Goal: Transaction & Acquisition: Subscribe to service/newsletter

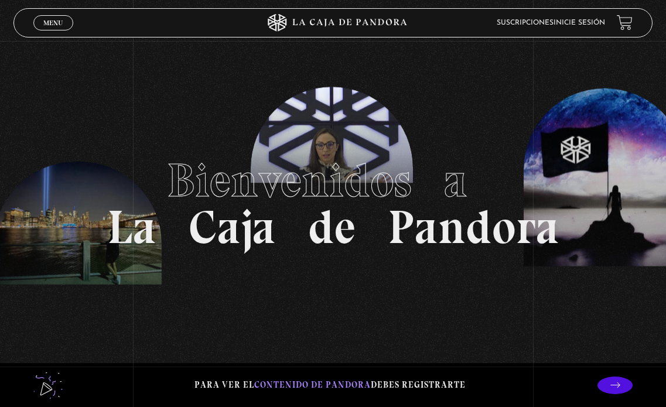
click at [581, 25] on link "Inicie sesión" at bounding box center [579, 22] width 52 height 7
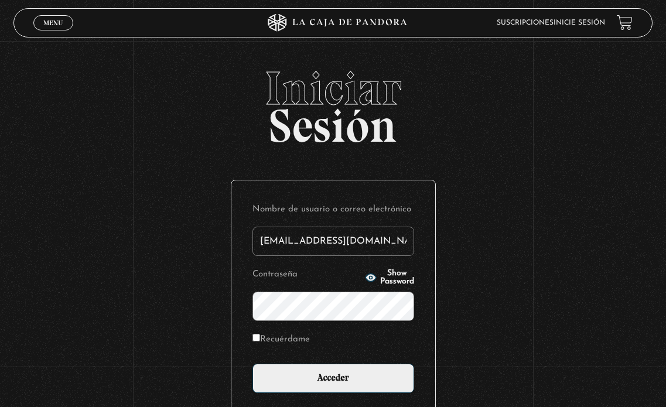
type input "[EMAIL_ADDRESS][DOMAIN_NAME]"
click at [296, 336] on label "Recuérdame" at bounding box center [280, 339] width 57 height 16
click at [260, 336] on input "Recuérdame" at bounding box center [256, 338] width 8 height 8
checkbox input "true"
click at [405, 268] on p "Contraseña Show Password" at bounding box center [333, 293] width 162 height 54
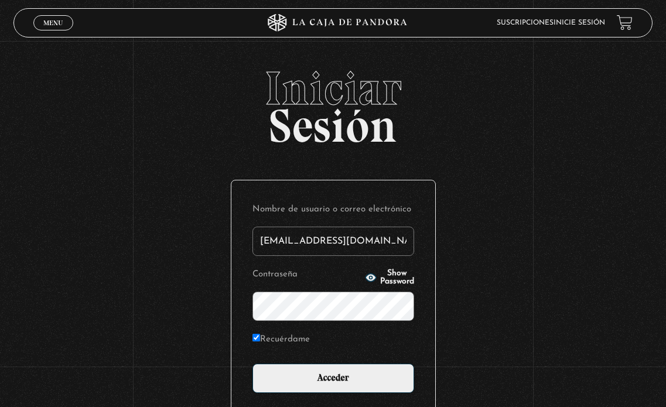
click at [396, 276] on span "Show Password" at bounding box center [397, 277] width 34 height 16
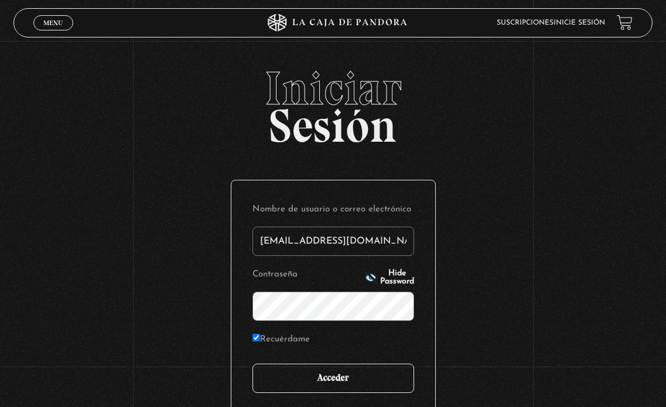
click at [344, 387] on input "Acceder" at bounding box center [333, 378] width 162 height 29
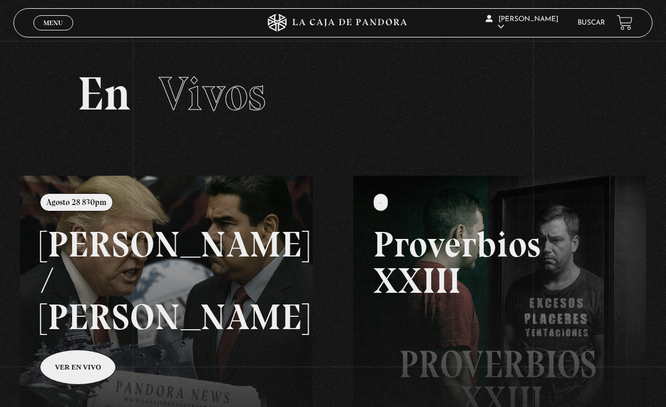
click at [43, 24] on span "Menu" at bounding box center [52, 22] width 19 height 7
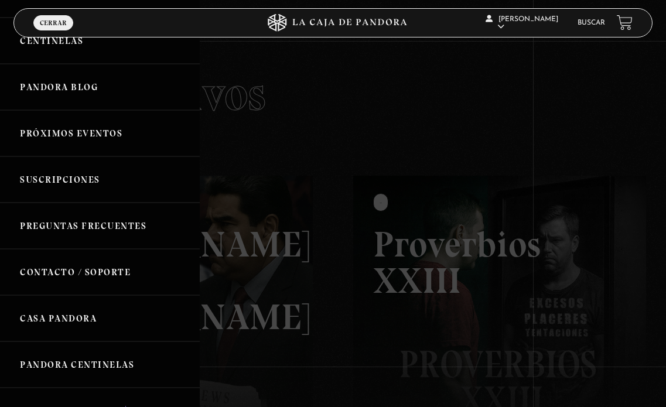
scroll to position [117, 0]
click at [69, 190] on link "Suscripciones" at bounding box center [100, 178] width 200 height 46
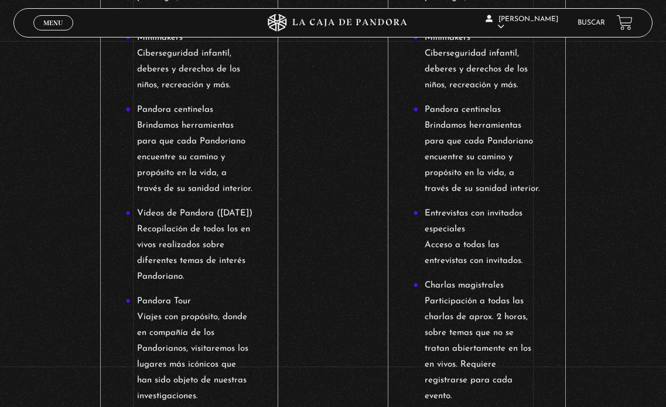
scroll to position [1171, 0]
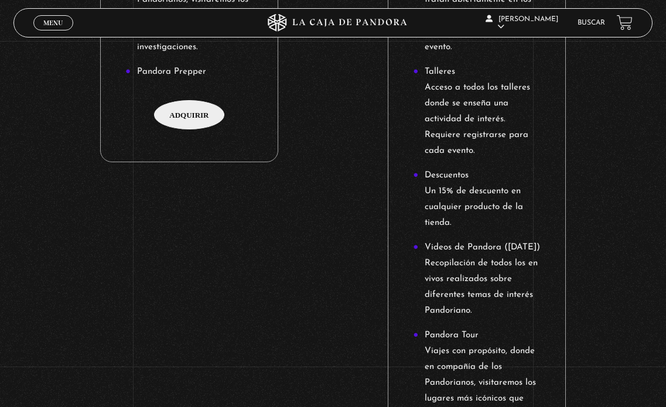
click at [213, 100] on span "Adquirir" at bounding box center [189, 114] width 70 height 29
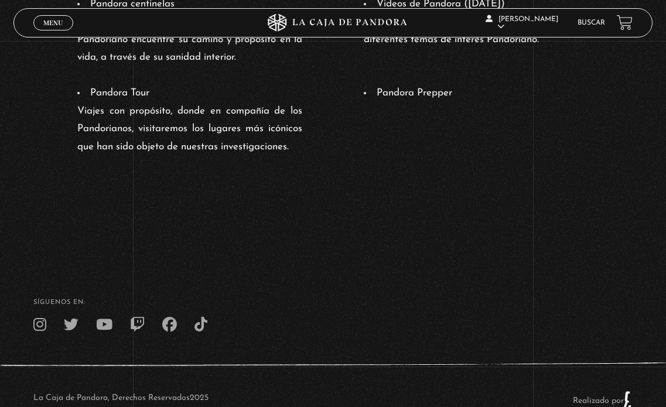
scroll to position [949, 0]
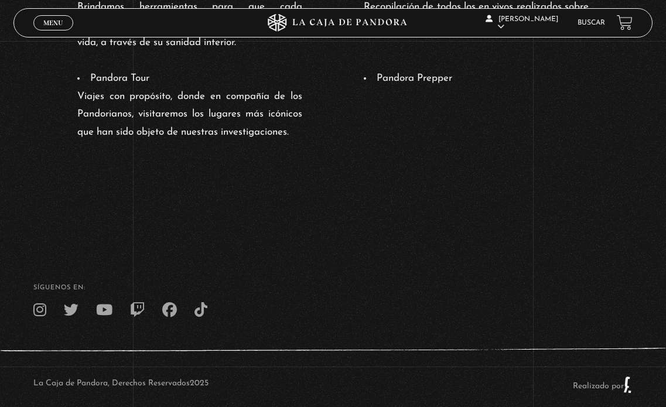
click at [54, 22] on span "Menu" at bounding box center [52, 22] width 19 height 7
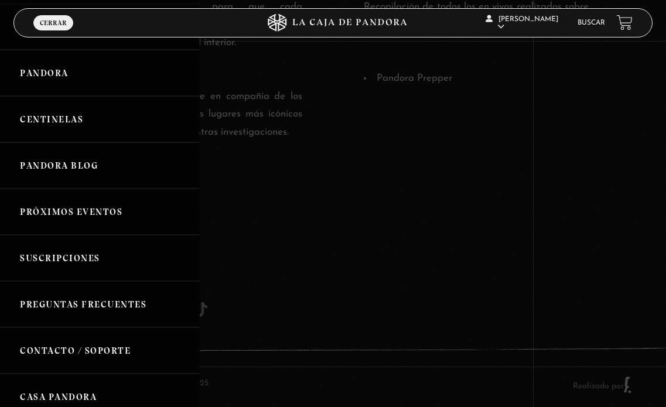
scroll to position [2, 0]
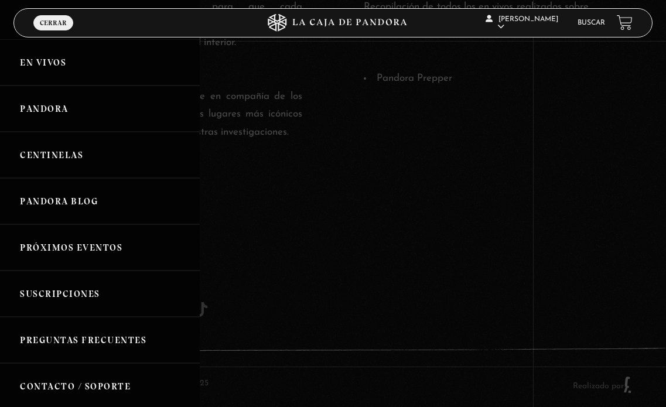
click at [89, 278] on link "Suscripciones" at bounding box center [100, 294] width 200 height 46
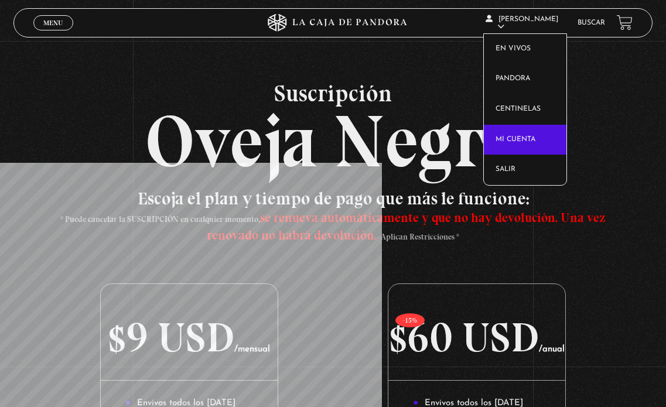
click at [541, 134] on link "Mi cuenta" at bounding box center [525, 140] width 83 height 30
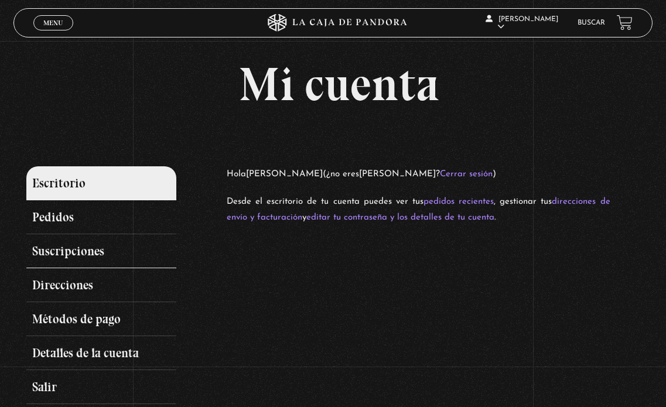
click at [77, 245] on link "Suscripciones" at bounding box center [101, 251] width 151 height 34
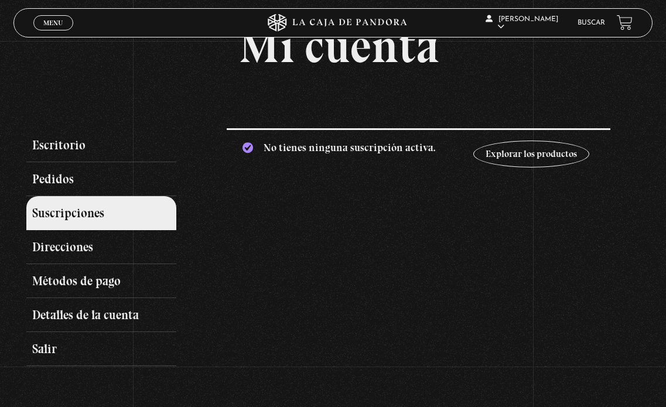
scroll to position [59, 0]
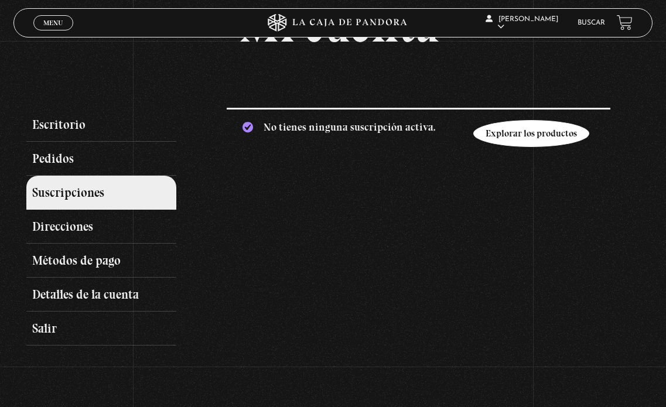
click at [538, 128] on link "Explorar los productos" at bounding box center [531, 133] width 116 height 27
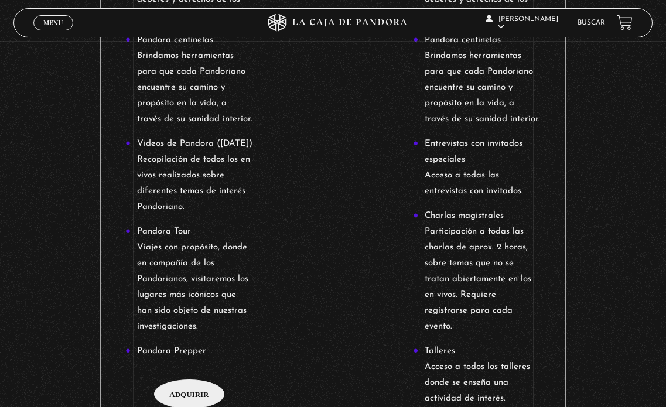
scroll to position [937, 0]
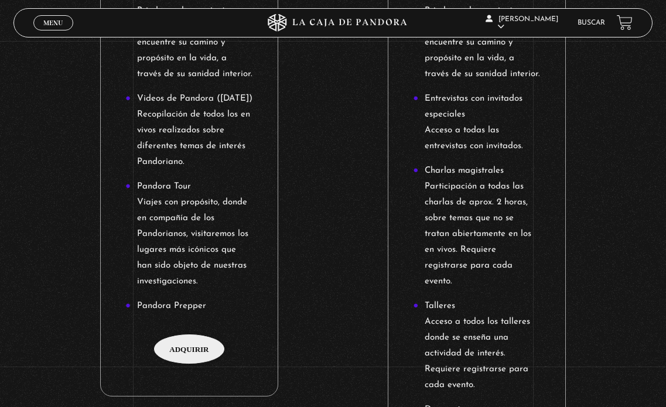
click at [203, 334] on span "Adquirir" at bounding box center [189, 348] width 70 height 29
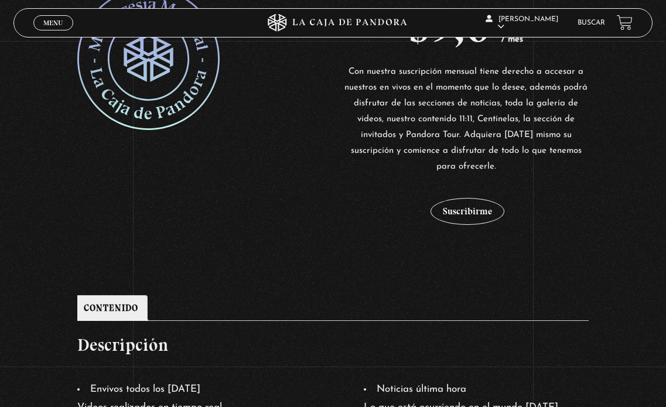
scroll to position [293, 0]
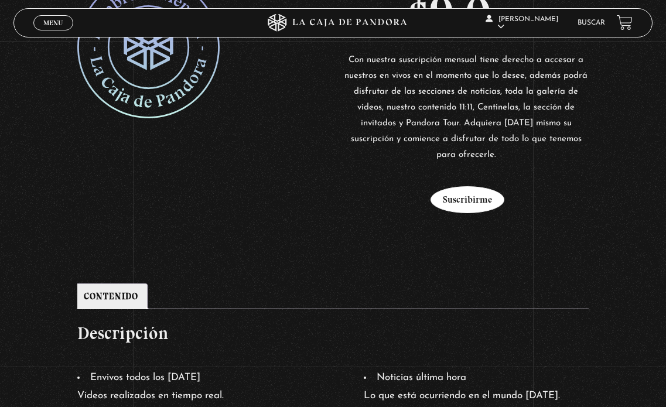
click at [472, 186] on button "Suscribirme" at bounding box center [467, 199] width 74 height 27
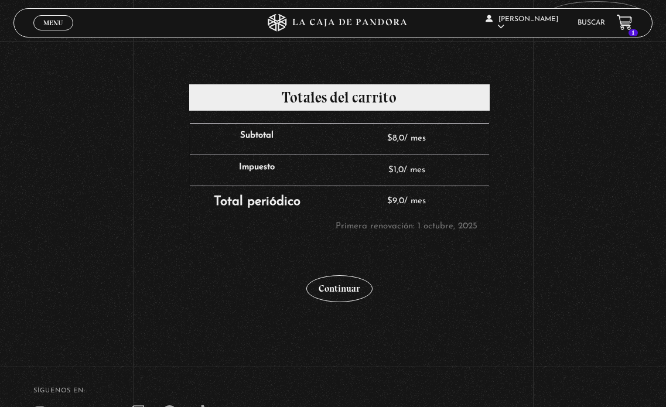
scroll to position [351, 0]
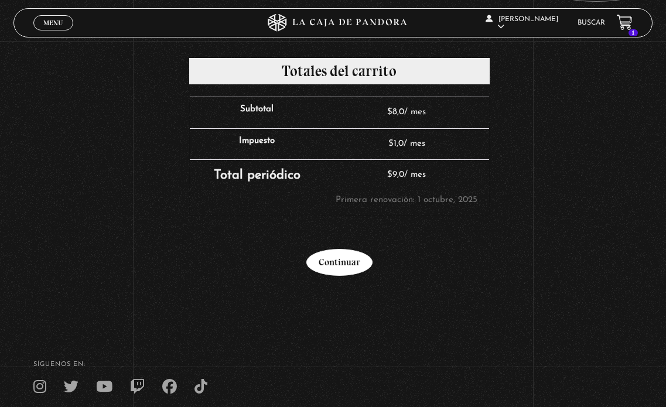
click at [360, 264] on link "Continuar" at bounding box center [339, 262] width 66 height 27
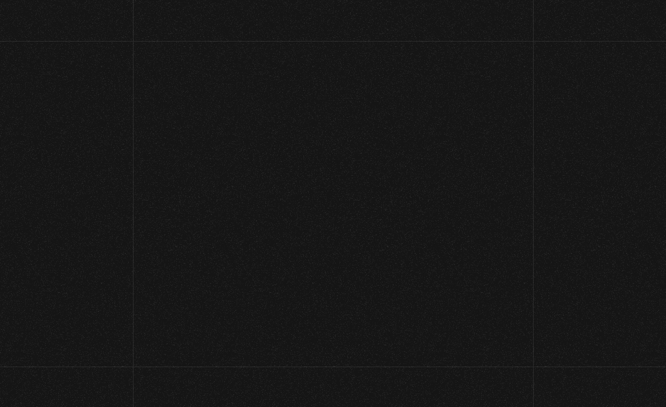
select select "CR-C"
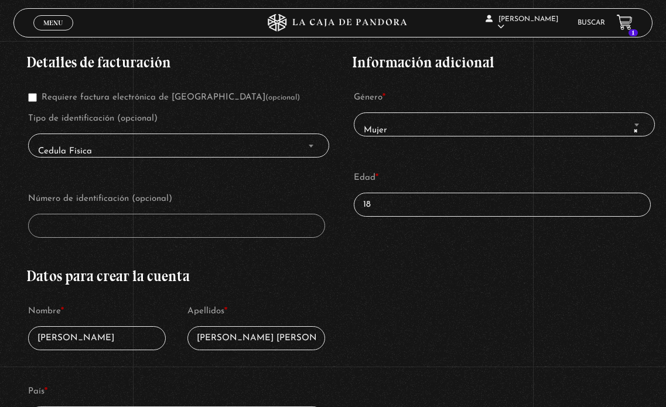
scroll to position [117, 0]
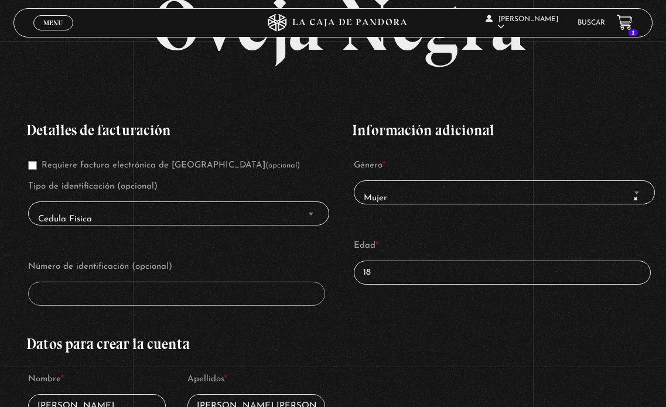
click at [411, 274] on input "18" at bounding box center [502, 273] width 297 height 24
drag, startPoint x: 411, startPoint y: 274, endPoint x: 370, endPoint y: 274, distance: 41.0
click at [370, 274] on input "18" at bounding box center [502, 273] width 297 height 24
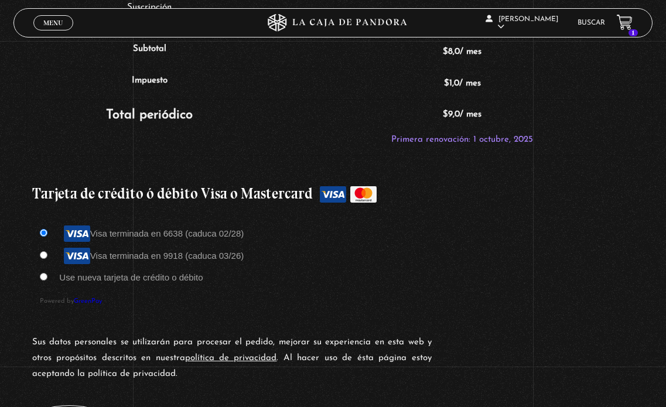
scroll to position [937, 0]
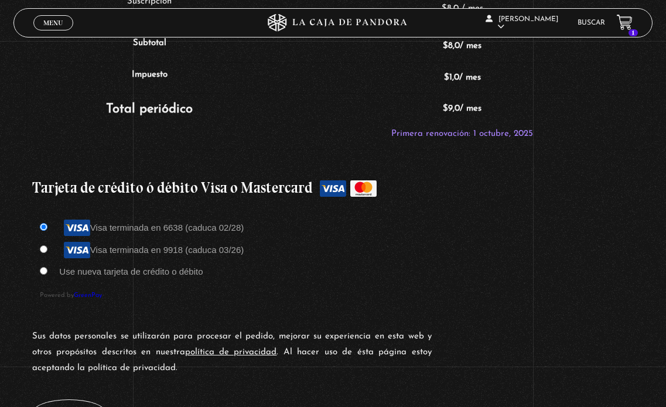
type input "30"
click at [45, 247] on input "Visa terminada en 9918 (caduca 03/26)" at bounding box center [44, 249] width 8 height 8
radio input "true"
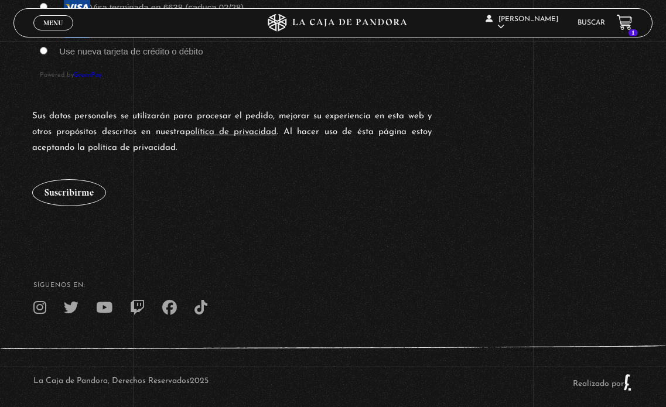
scroll to position [1171, 0]
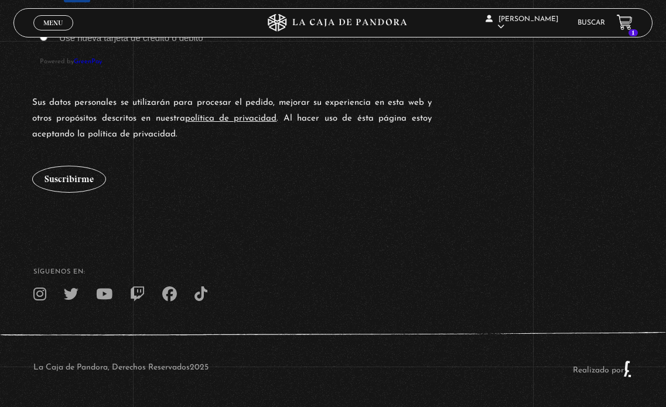
click at [57, 165] on div "Sus datos personales se utilizarán para procesar el pedido, mejorar su experien…" at bounding box center [339, 144] width 627 height 110
click at [63, 183] on button "Suscribirme" at bounding box center [69, 179] width 74 height 27
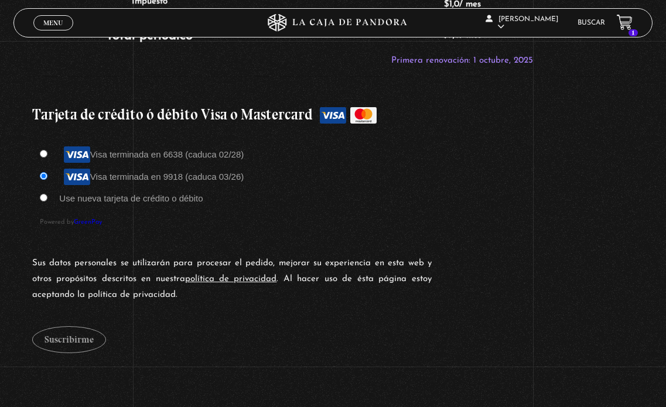
scroll to position [995, 0]
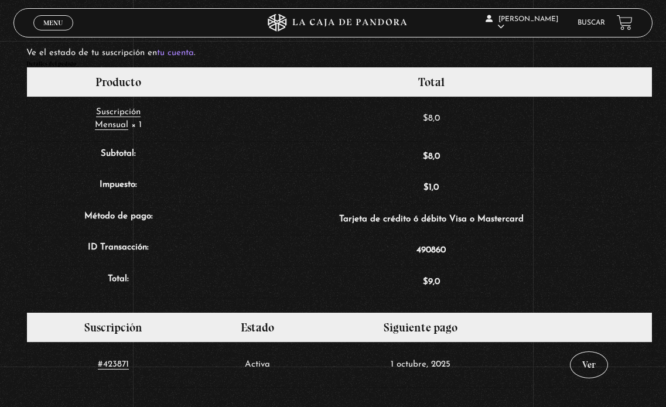
scroll to position [234, 0]
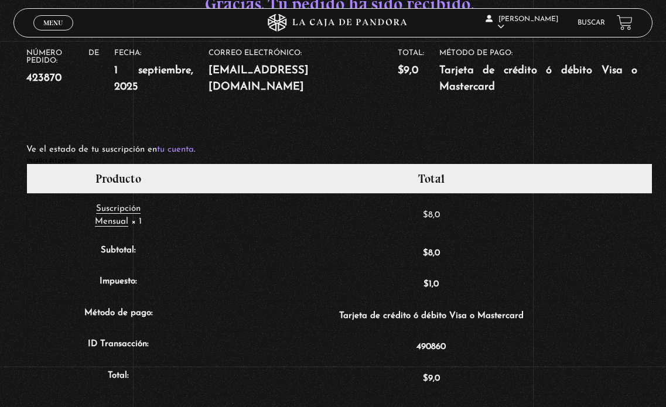
click at [56, 22] on span "Menu" at bounding box center [52, 22] width 19 height 7
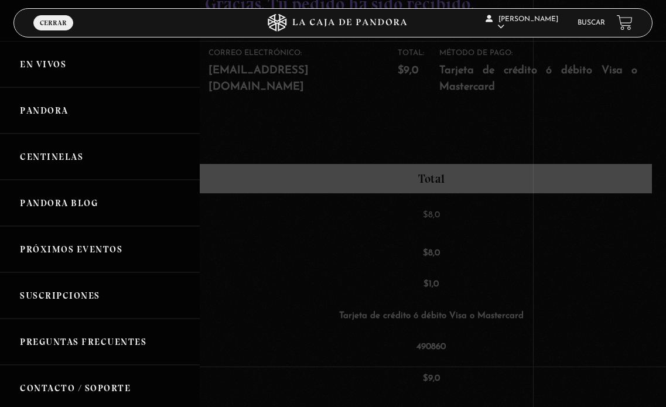
click at [312, 25] on icon at bounding box center [333, 23] width 200 height 18
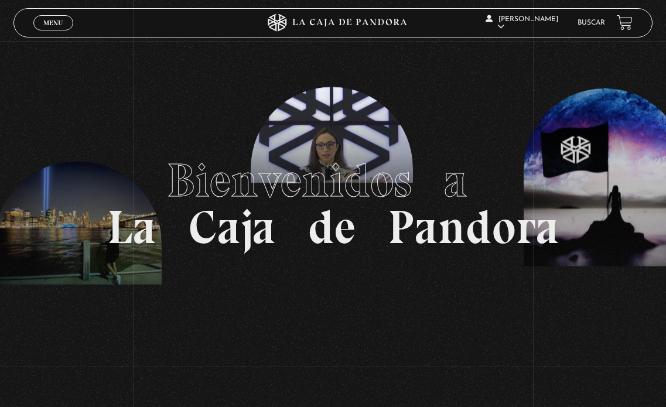
click at [594, 22] on link "Buscar" at bounding box center [591, 22] width 28 height 7
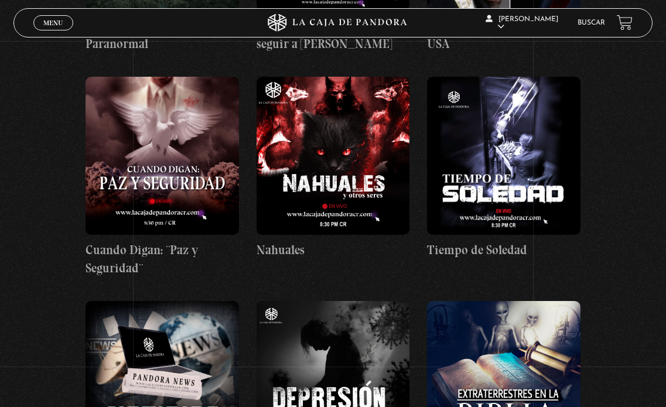
scroll to position [4334, 0]
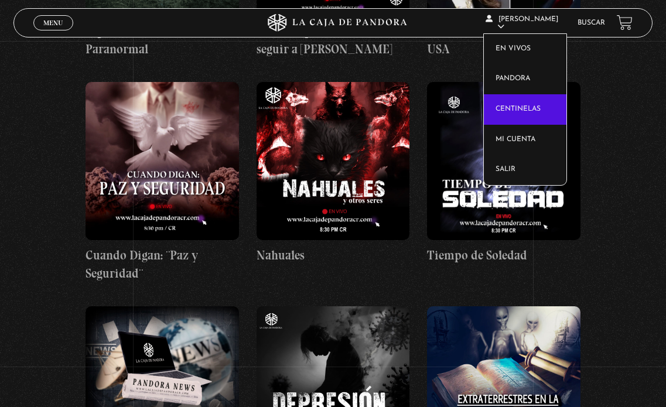
click at [525, 101] on link "Centinelas" at bounding box center [525, 109] width 83 height 30
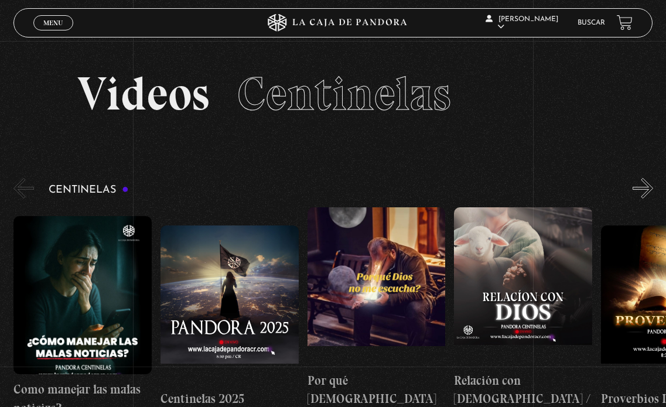
click at [647, 187] on button "»" at bounding box center [642, 188] width 20 height 20
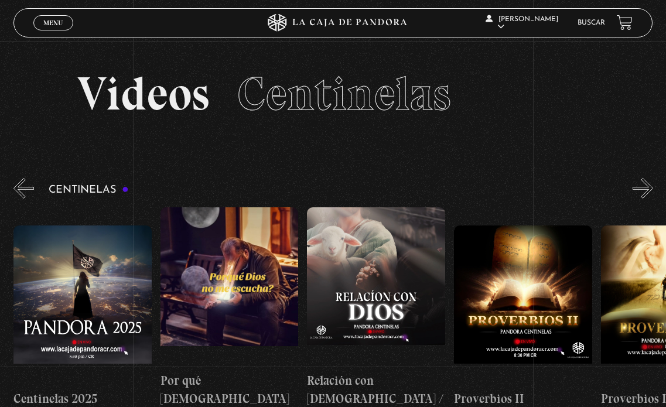
click at [647, 187] on button "»" at bounding box center [642, 188] width 20 height 20
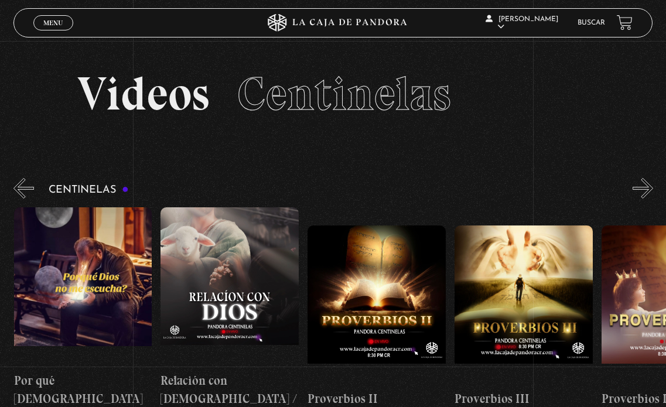
click at [647, 187] on button "»" at bounding box center [642, 188] width 20 height 20
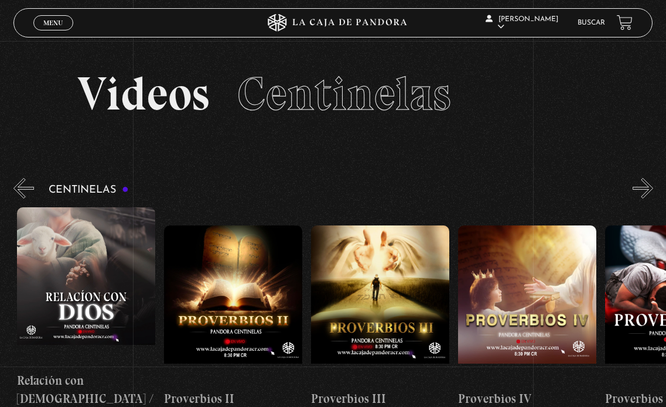
click at [647, 187] on button "»" at bounding box center [642, 188] width 20 height 20
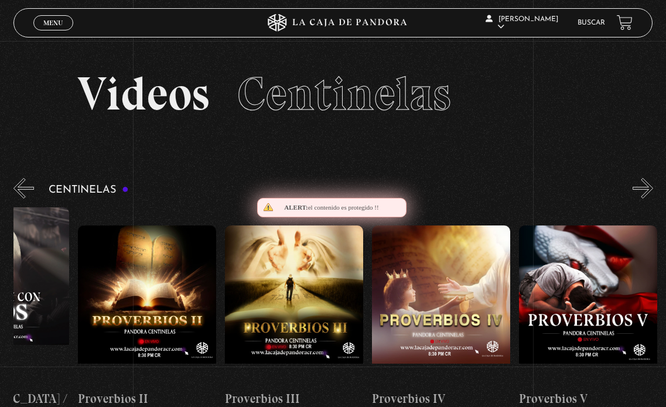
click at [646, 187] on button "»" at bounding box center [642, 188] width 20 height 20
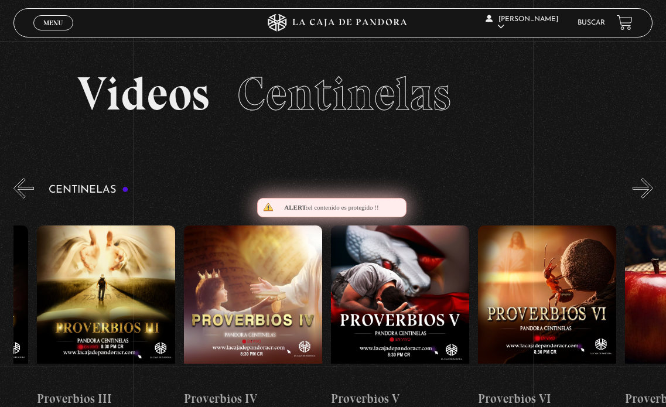
click at [646, 187] on button "»" at bounding box center [642, 188] width 20 height 20
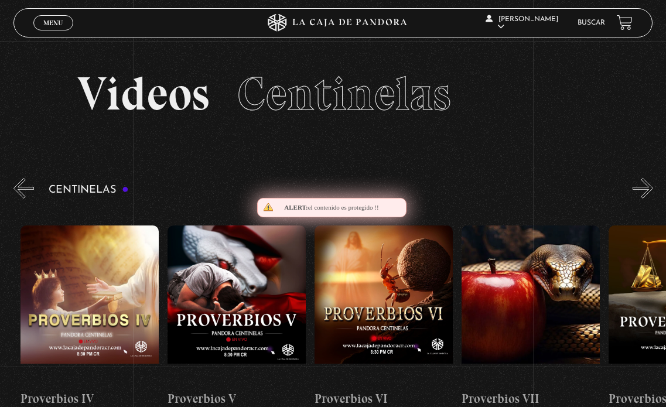
click at [646, 187] on button "»" at bounding box center [642, 188] width 20 height 20
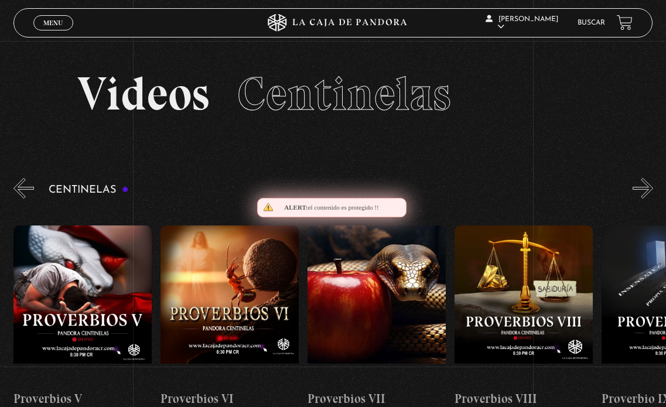
click at [646, 187] on button "»" at bounding box center [642, 188] width 20 height 20
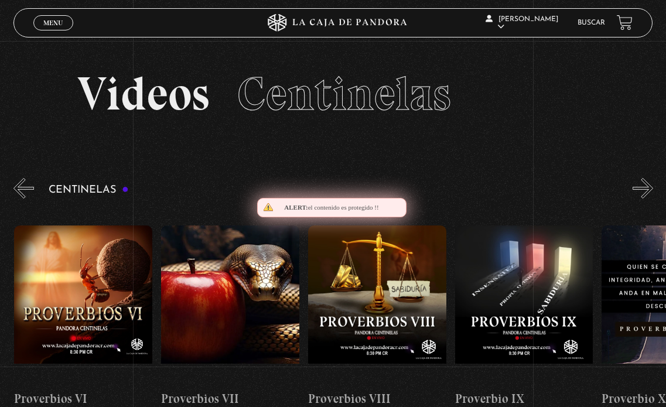
click at [646, 187] on button "»" at bounding box center [642, 188] width 20 height 20
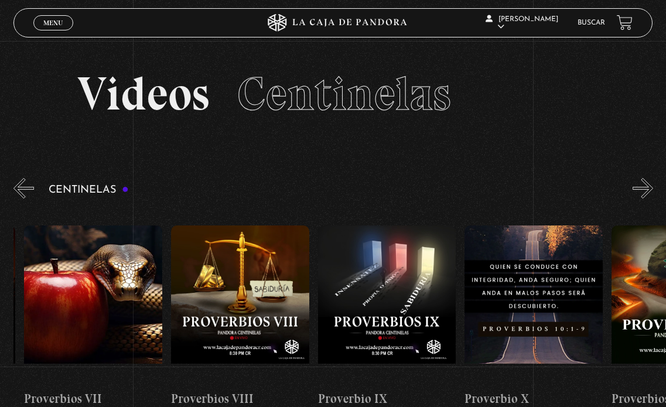
click at [646, 187] on button "»" at bounding box center [642, 188] width 20 height 20
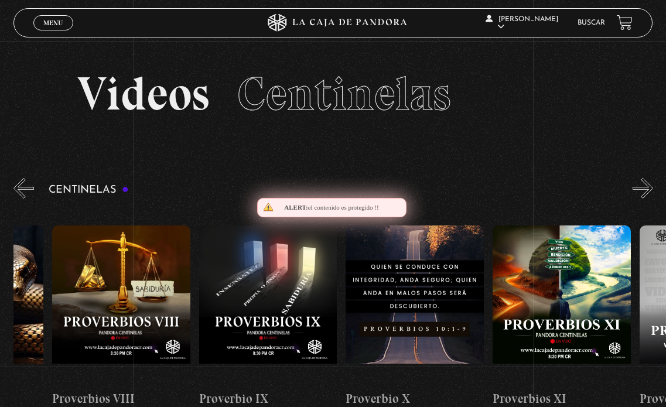
click at [646, 187] on button "»" at bounding box center [642, 188] width 20 height 20
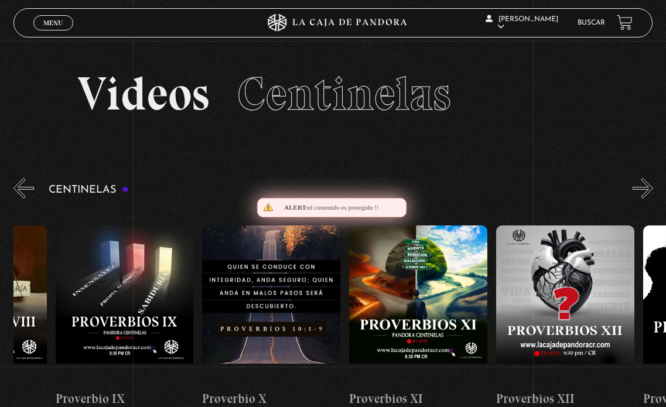
click at [646, 187] on button "»" at bounding box center [642, 188] width 20 height 20
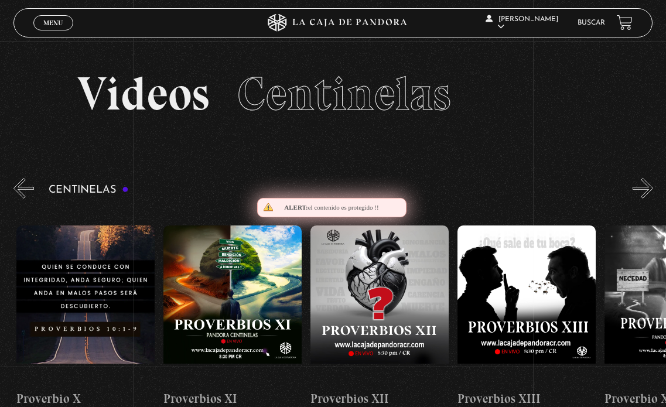
click at [646, 187] on button "»" at bounding box center [642, 188] width 20 height 20
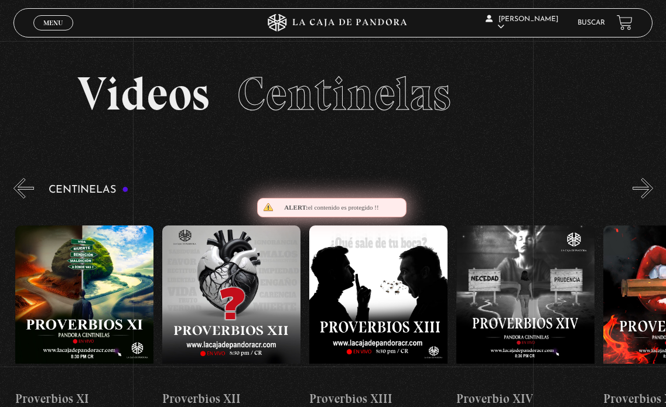
click at [646, 187] on button "»" at bounding box center [642, 188] width 20 height 20
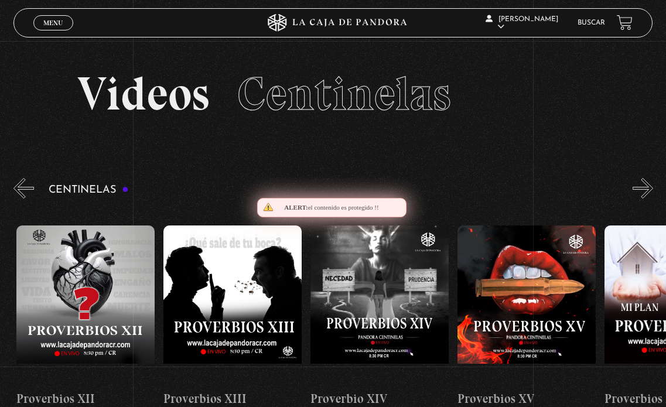
click at [646, 187] on button "»" at bounding box center [642, 188] width 20 height 20
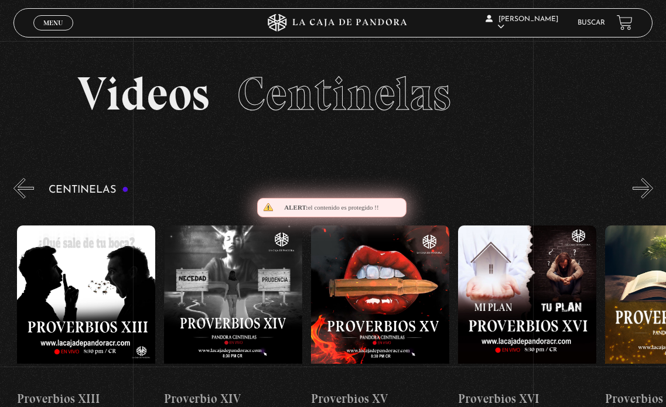
click at [646, 187] on button "»" at bounding box center [642, 188] width 20 height 20
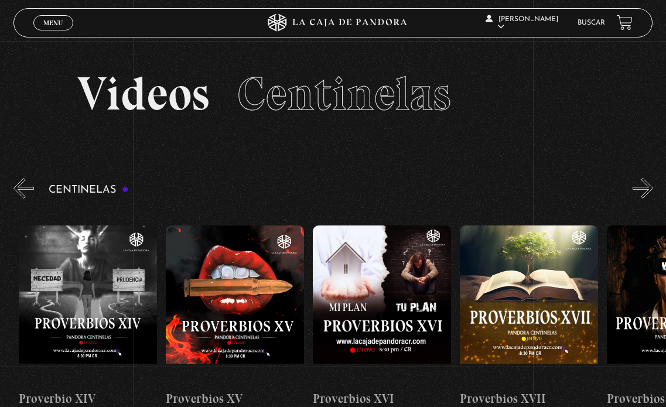
click at [646, 187] on button "»" at bounding box center [642, 188] width 20 height 20
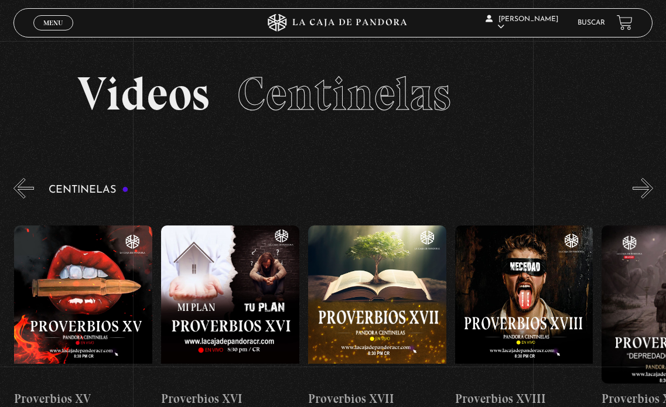
click at [646, 187] on button "»" at bounding box center [642, 188] width 20 height 20
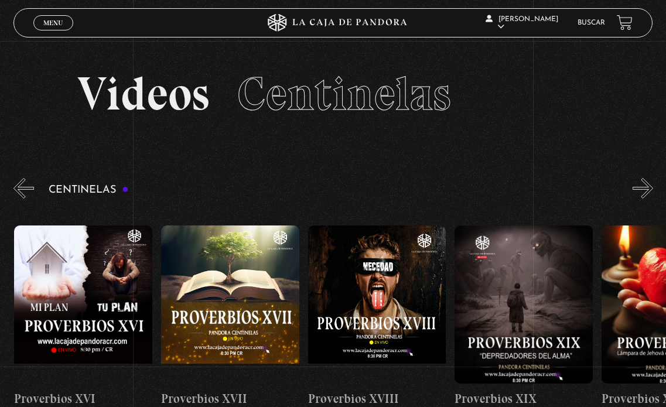
click at [646, 187] on button "»" at bounding box center [642, 188] width 20 height 20
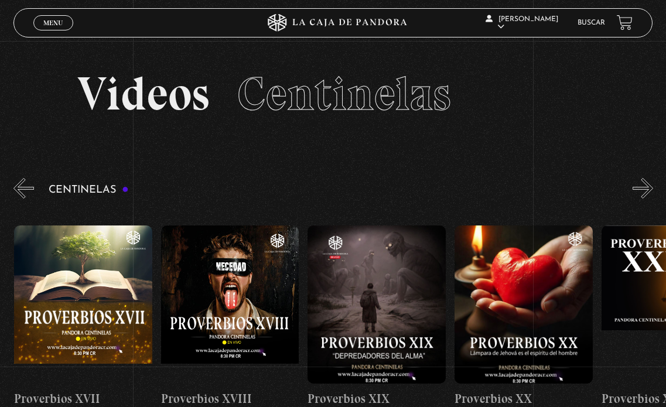
click at [646, 187] on button "»" at bounding box center [642, 188] width 20 height 20
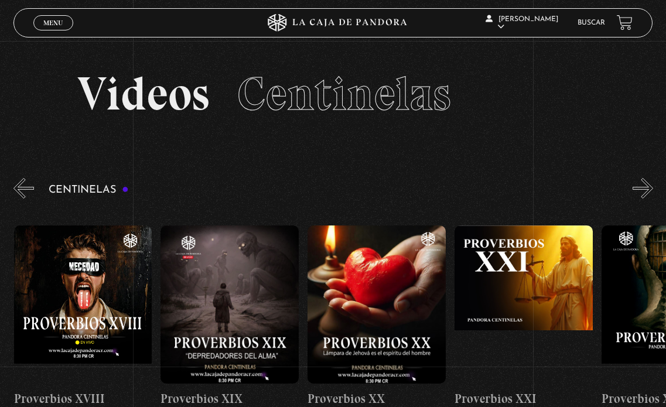
click at [646, 187] on button "»" at bounding box center [642, 188] width 20 height 20
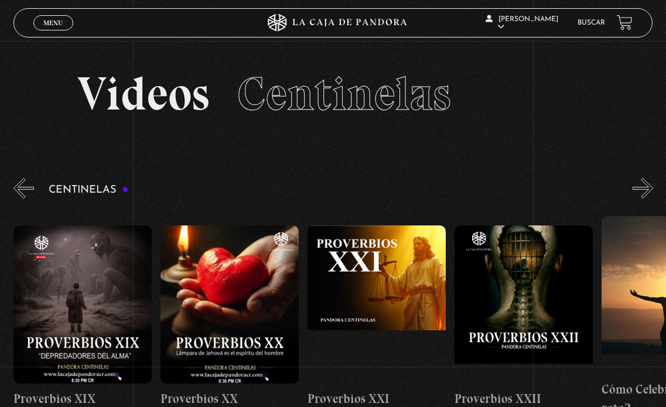
scroll to position [0, 3086]
click at [646, 187] on button "»" at bounding box center [642, 188] width 20 height 20
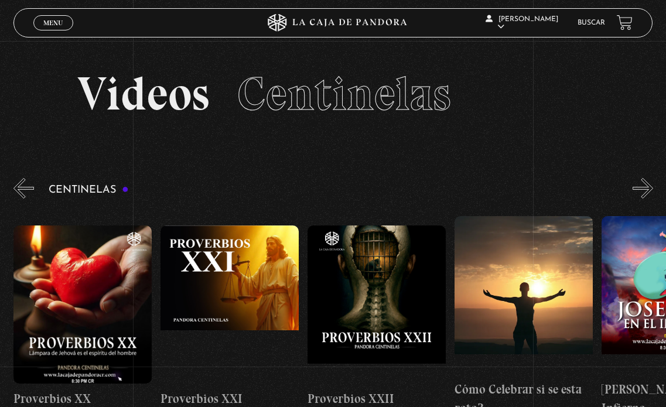
click at [646, 187] on button "»" at bounding box center [642, 188] width 20 height 20
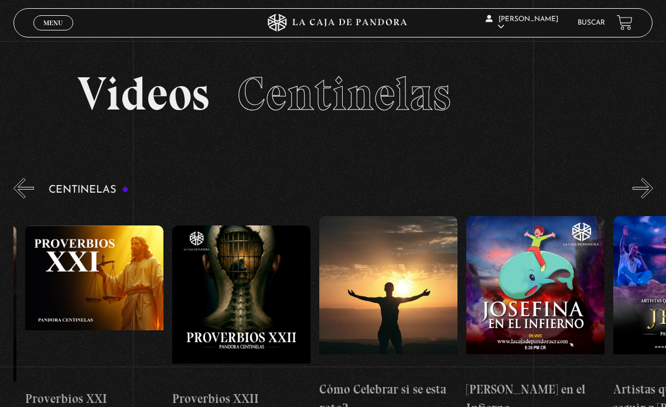
scroll to position [0, 3379]
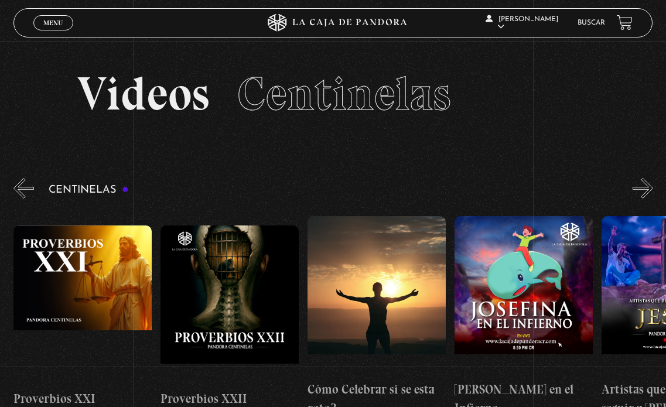
click at [646, 187] on button "»" at bounding box center [642, 188] width 20 height 20
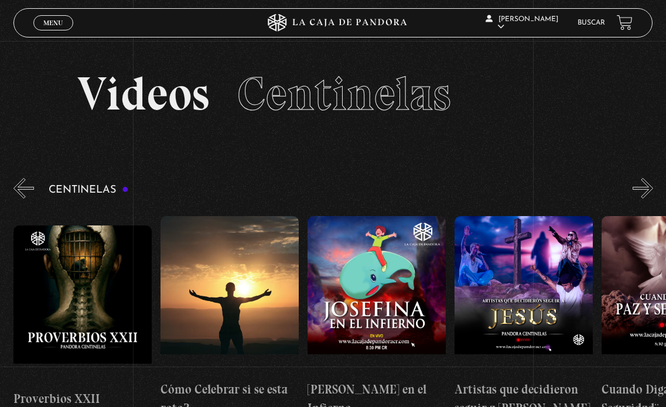
click at [646, 187] on button "»" at bounding box center [642, 188] width 20 height 20
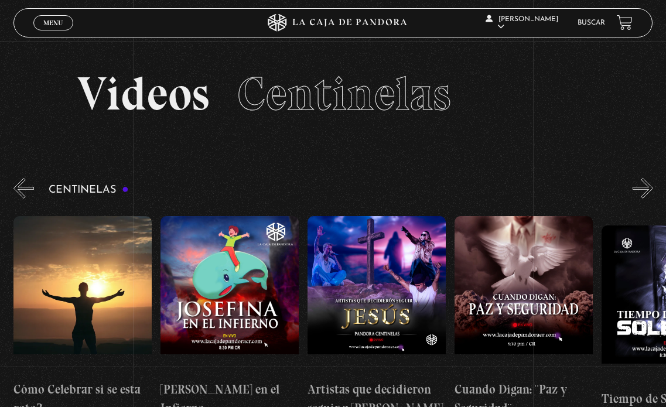
click at [646, 187] on button "»" at bounding box center [642, 188] width 20 height 20
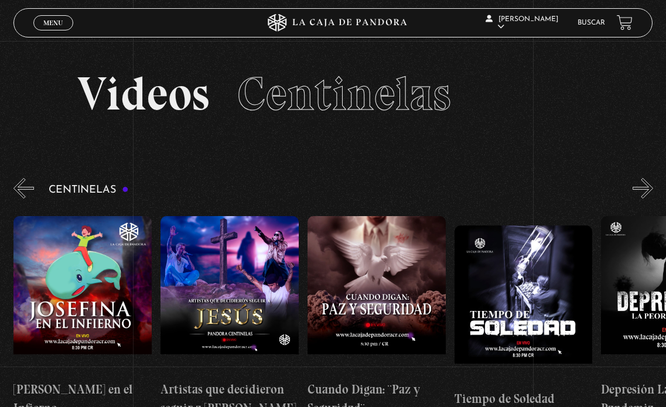
click at [646, 187] on button "»" at bounding box center [642, 188] width 20 height 20
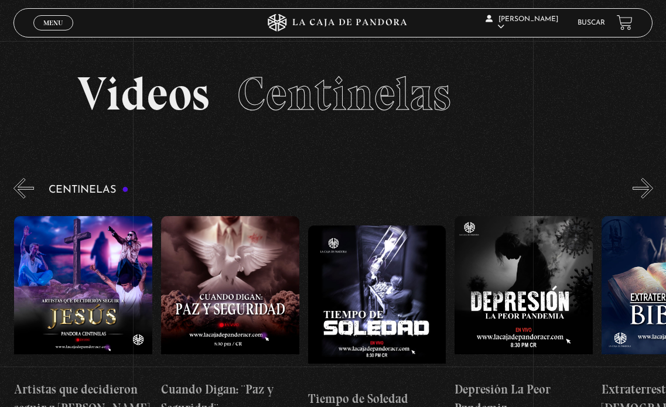
click at [646, 187] on button "»" at bounding box center [642, 188] width 20 height 20
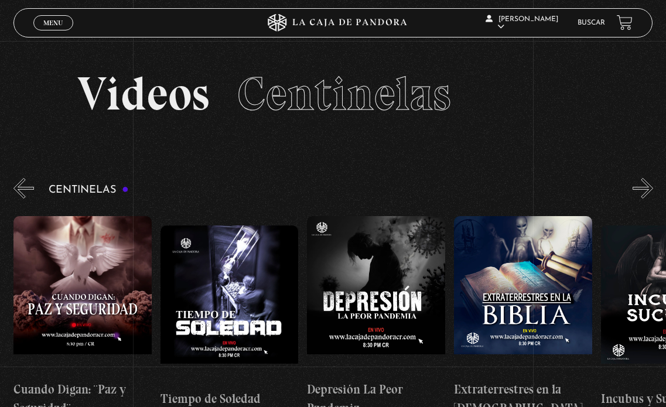
click at [646, 187] on button "»" at bounding box center [642, 188] width 20 height 20
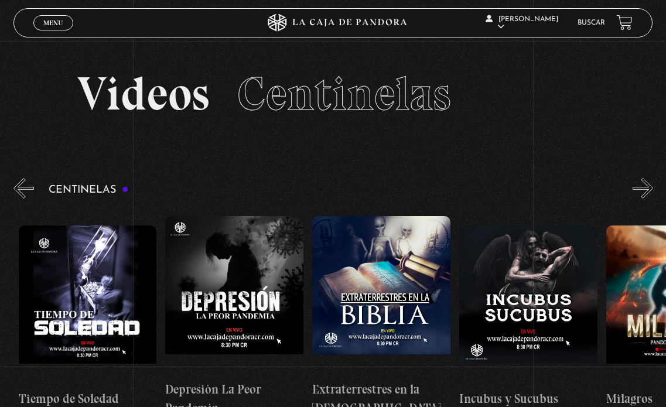
click at [646, 187] on button "»" at bounding box center [642, 188] width 20 height 20
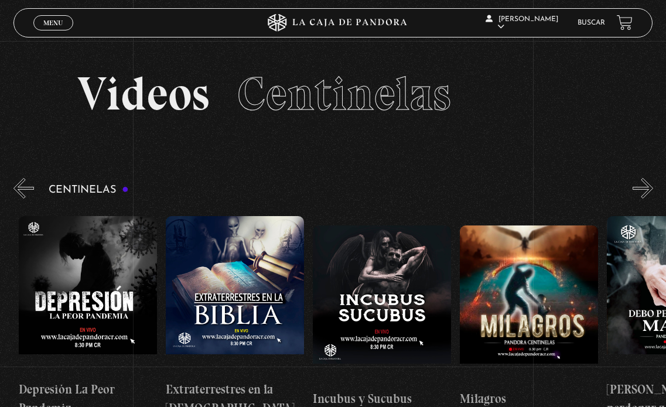
click at [646, 187] on button "»" at bounding box center [642, 188] width 20 height 20
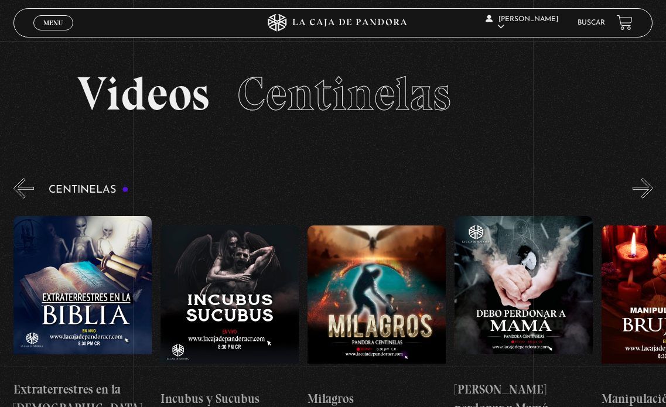
click at [646, 187] on button "»" at bounding box center [642, 188] width 20 height 20
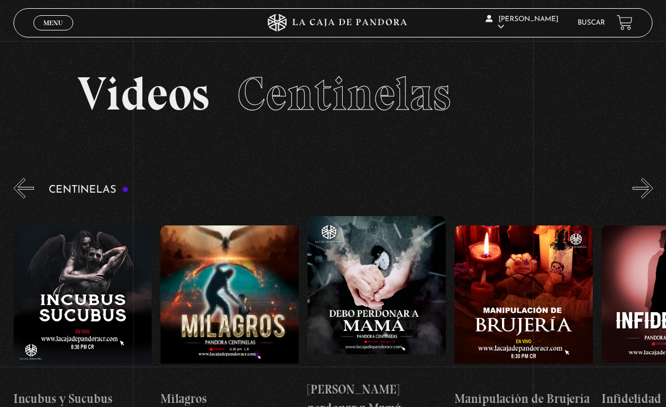
click at [646, 187] on button "»" at bounding box center [642, 188] width 20 height 20
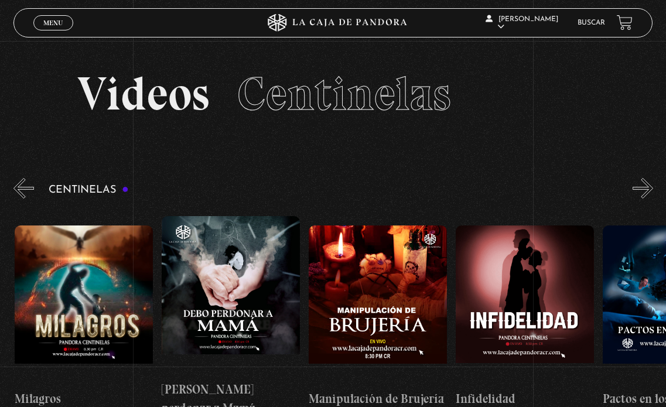
click at [646, 187] on button "»" at bounding box center [642, 188] width 20 height 20
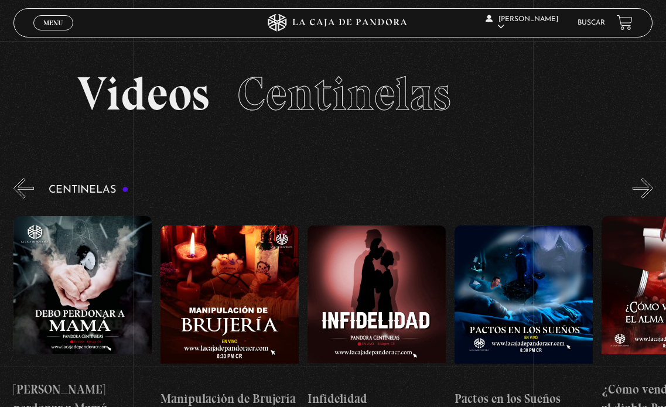
click at [646, 187] on button "»" at bounding box center [642, 188] width 20 height 20
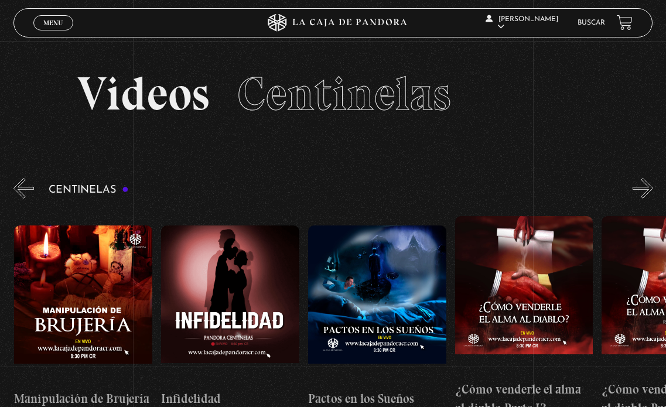
click at [645, 187] on button "»" at bounding box center [642, 188] width 20 height 20
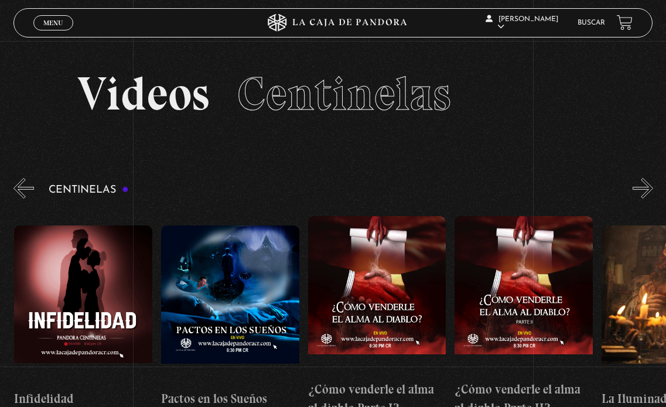
click at [645, 187] on button "»" at bounding box center [642, 188] width 20 height 20
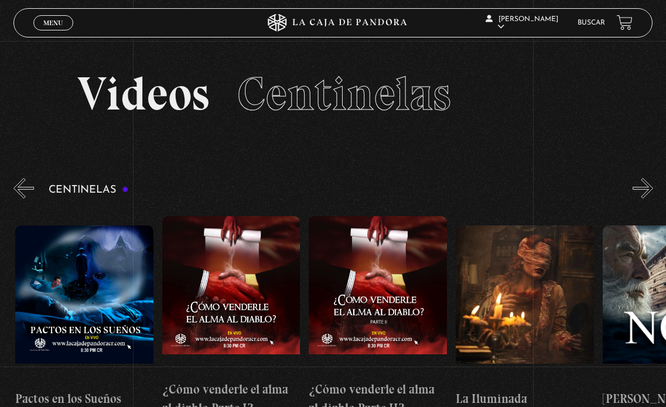
click at [645, 187] on button "»" at bounding box center [642, 188] width 20 height 20
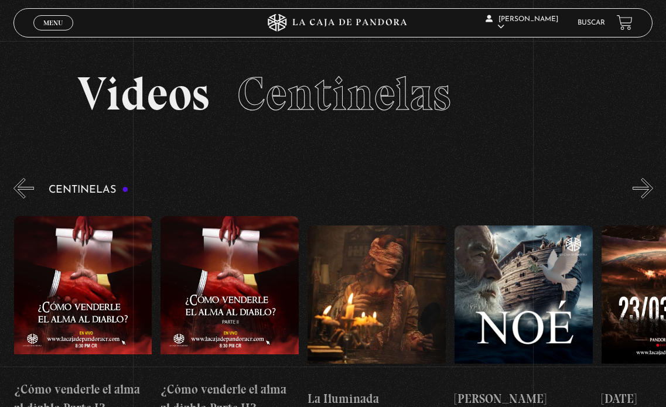
click at [645, 187] on button "»" at bounding box center [642, 188] width 20 height 20
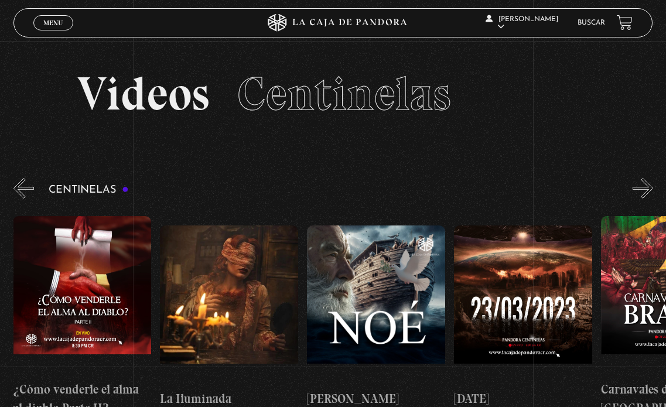
click at [645, 187] on button "»" at bounding box center [642, 188] width 20 height 20
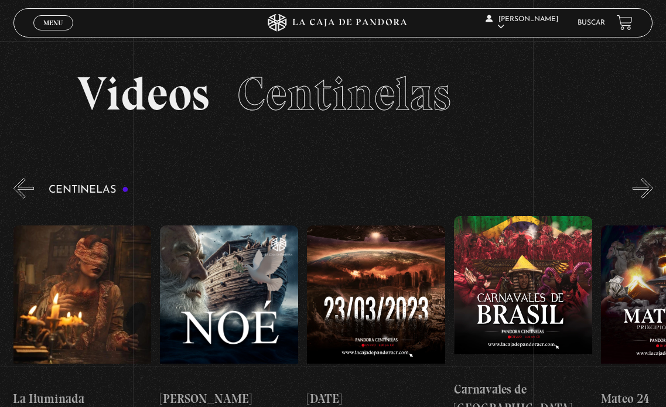
click at [645, 187] on button "»" at bounding box center [642, 188] width 20 height 20
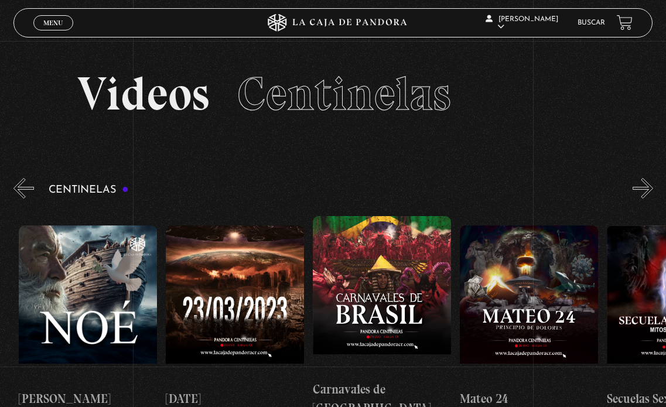
scroll to position [0, 6024]
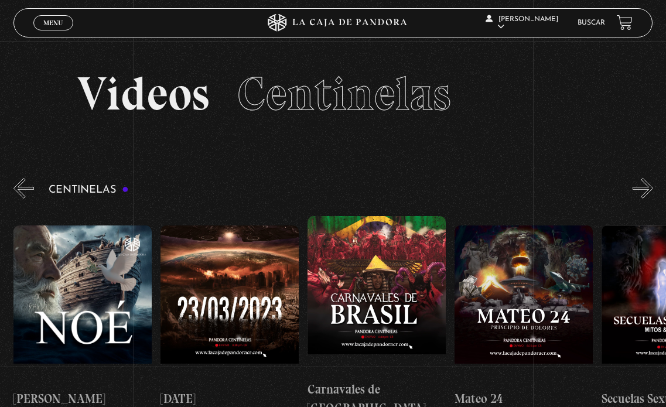
click at [645, 187] on button "»" at bounding box center [642, 188] width 20 height 20
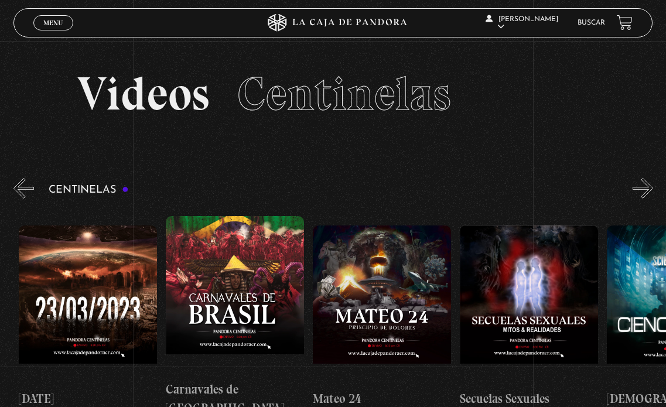
scroll to position [0, 6171]
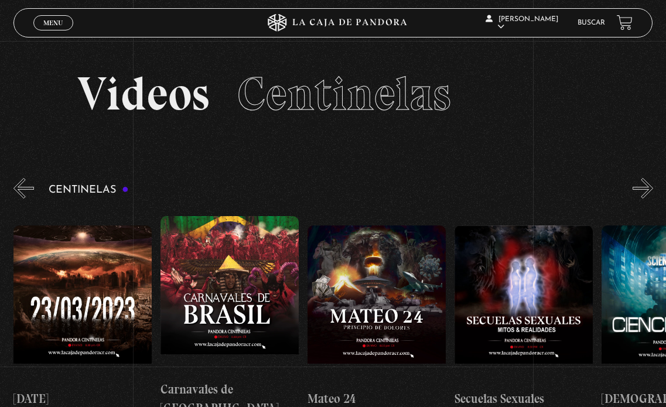
click at [645, 187] on button "»" at bounding box center [642, 188] width 20 height 20
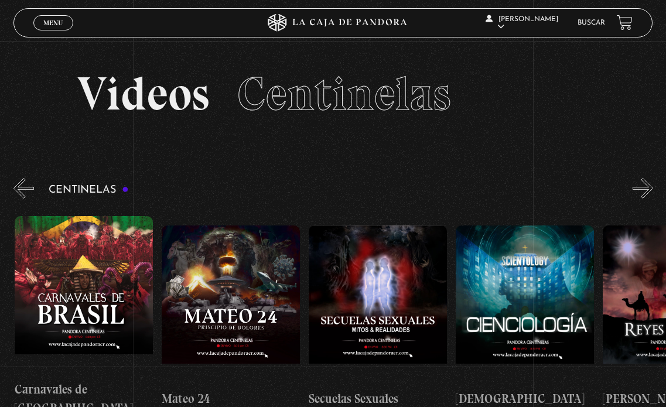
scroll to position [0, 6318]
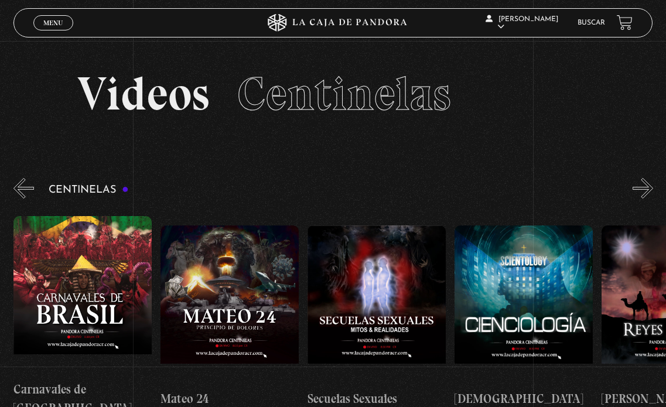
click at [645, 186] on button "»" at bounding box center [642, 188] width 20 height 20
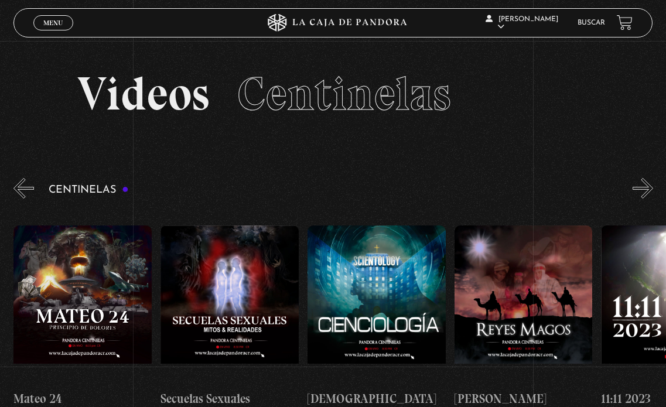
click at [645, 186] on button "»" at bounding box center [642, 188] width 20 height 20
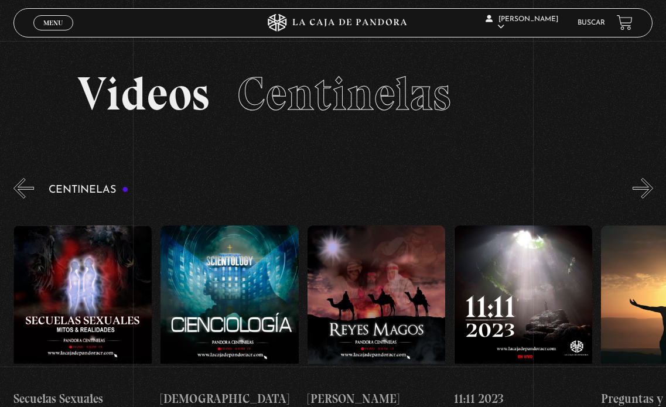
click at [645, 186] on button "»" at bounding box center [642, 188] width 20 height 20
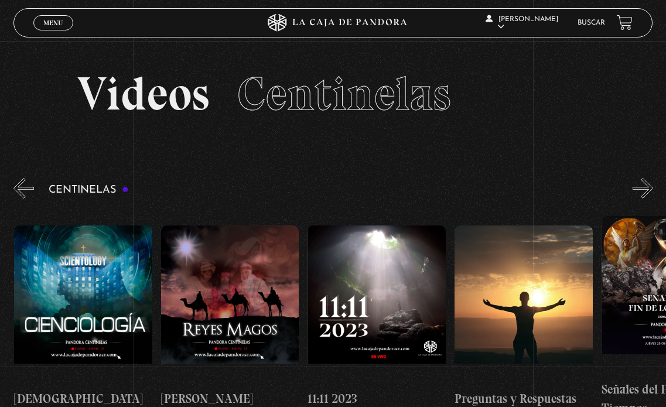
scroll to position [0, 6759]
click at [645, 186] on button "»" at bounding box center [642, 188] width 20 height 20
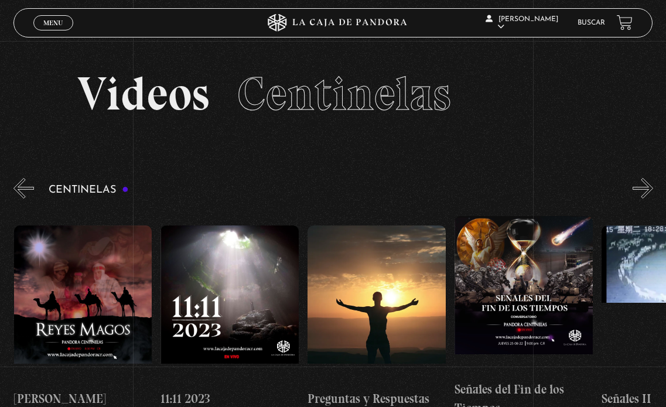
scroll to position [0, 6906]
click at [645, 186] on button "»" at bounding box center [642, 188] width 20 height 20
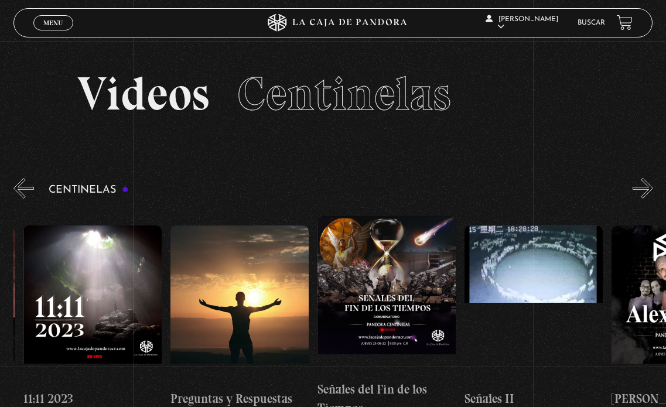
click at [645, 186] on button "»" at bounding box center [642, 188] width 20 height 20
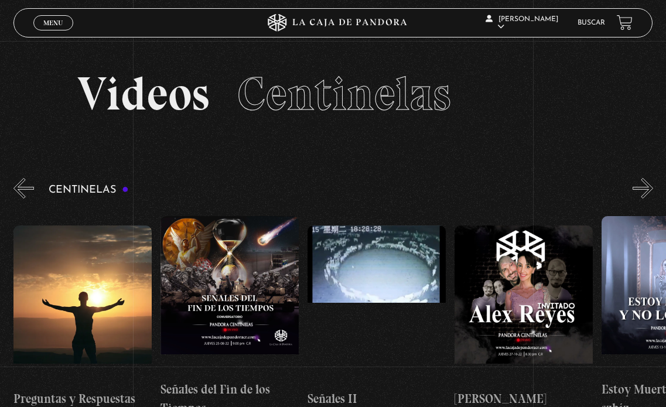
scroll to position [0, 7200]
click at [645, 186] on button "»" at bounding box center [642, 188] width 20 height 20
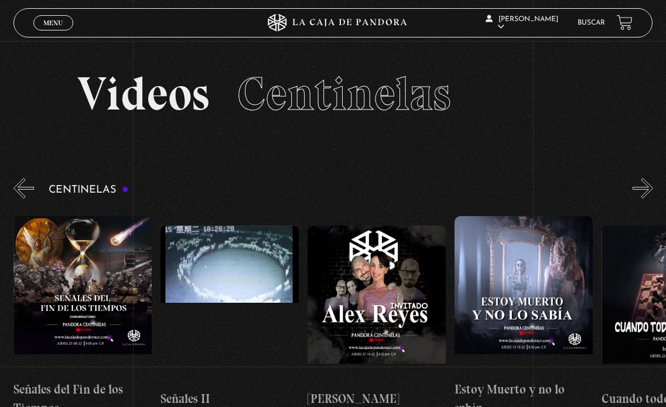
click at [645, 186] on button "»" at bounding box center [642, 188] width 20 height 20
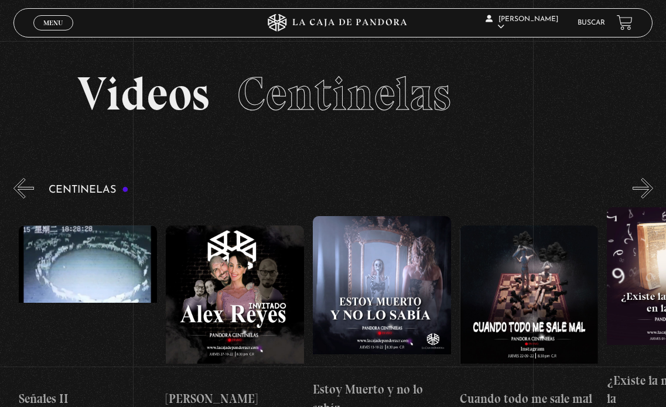
scroll to position [0, 7493]
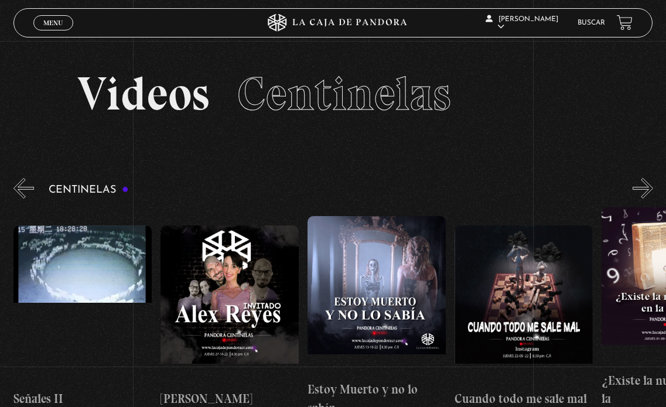
click at [645, 186] on button "»" at bounding box center [642, 188] width 20 height 20
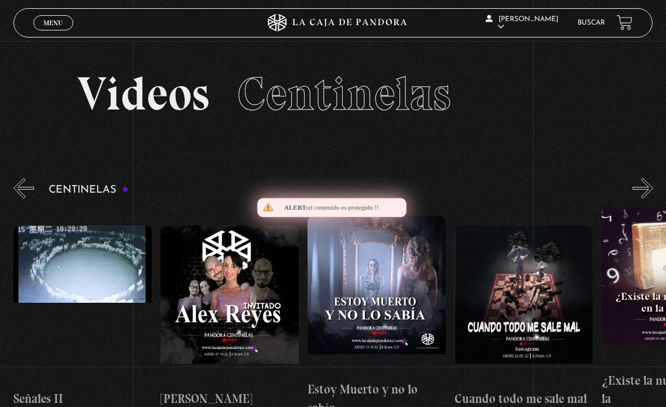
scroll to position [0, 7640]
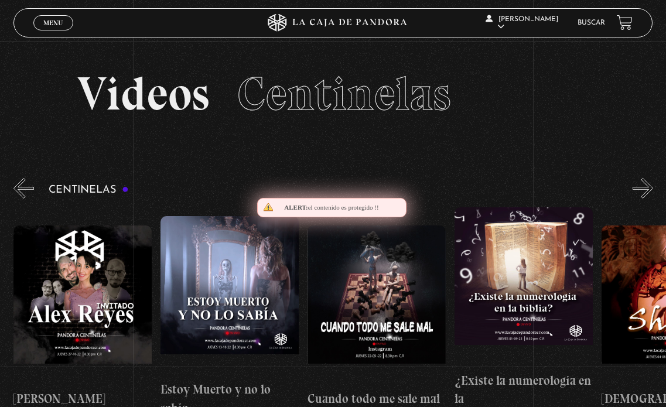
click at [644, 186] on button "»" at bounding box center [642, 188] width 20 height 20
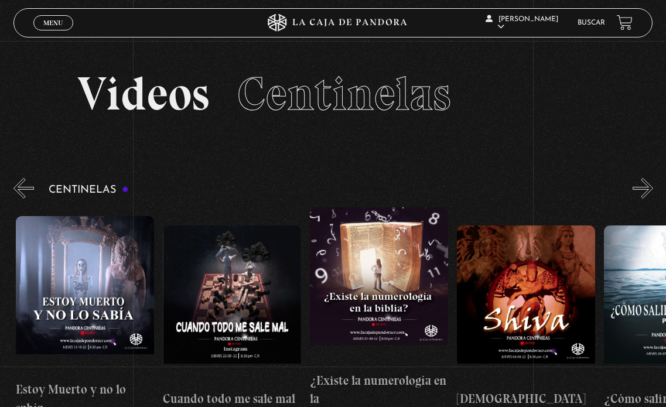
click at [644, 186] on button "»" at bounding box center [642, 188] width 20 height 20
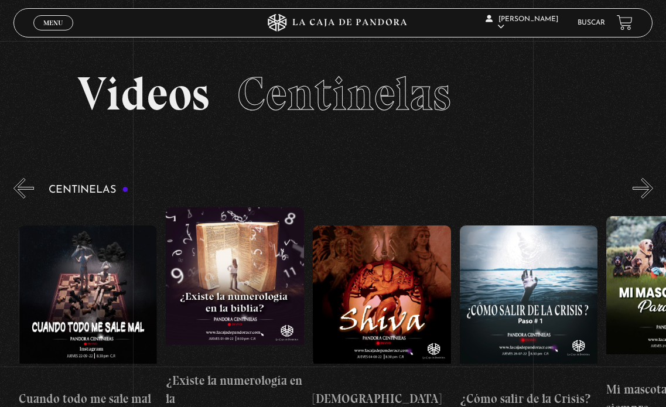
click at [644, 186] on button "»" at bounding box center [642, 188] width 20 height 20
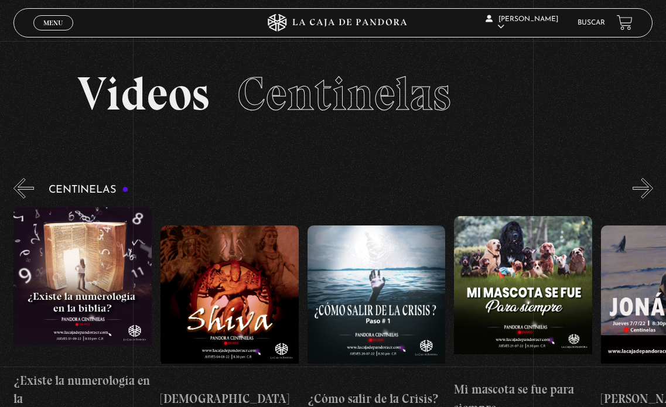
click at [644, 186] on button "»" at bounding box center [642, 188] width 20 height 20
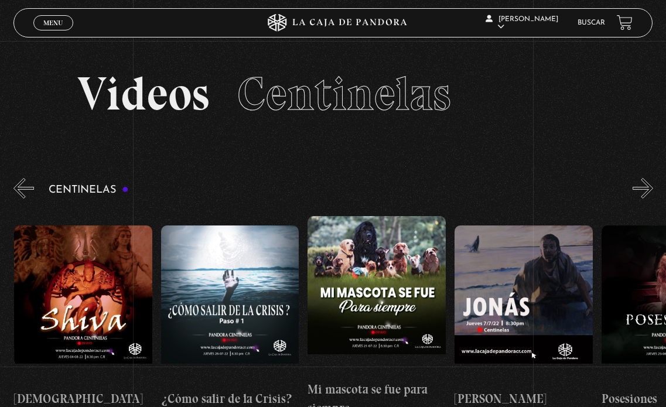
scroll to position [0, 8228]
click at [644, 186] on button "»" at bounding box center [642, 188] width 20 height 20
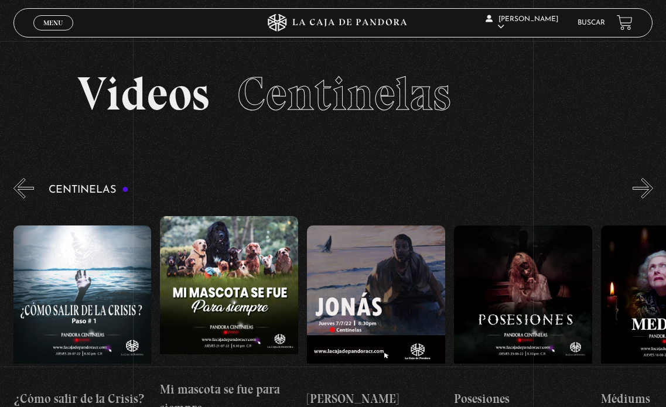
click at [644, 186] on button "»" at bounding box center [642, 188] width 20 height 20
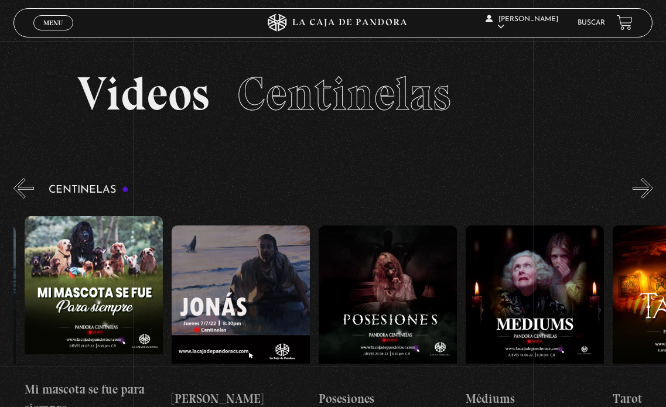
click at [644, 186] on button "»" at bounding box center [642, 188] width 20 height 20
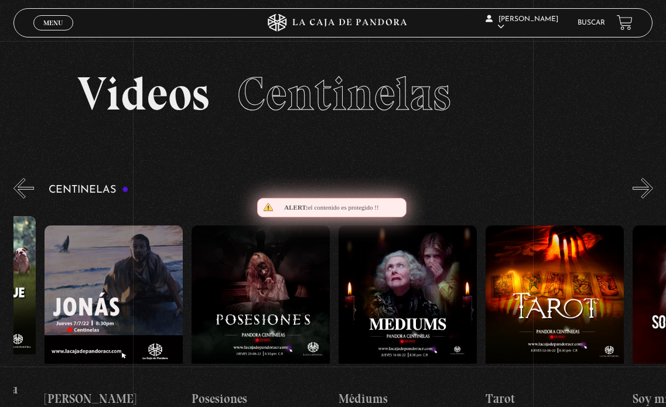
click at [644, 186] on button "»" at bounding box center [642, 188] width 20 height 20
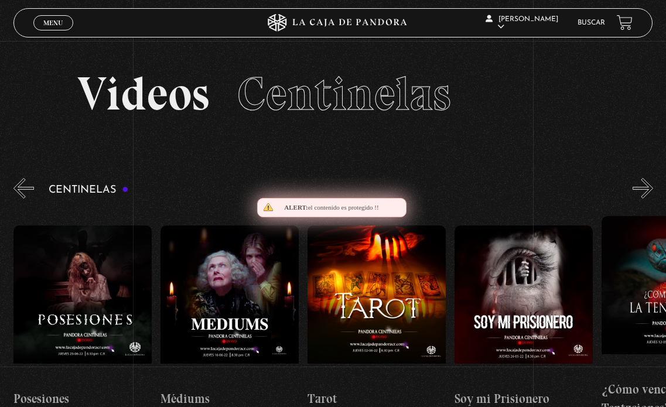
click at [644, 186] on button "»" at bounding box center [642, 188] width 20 height 20
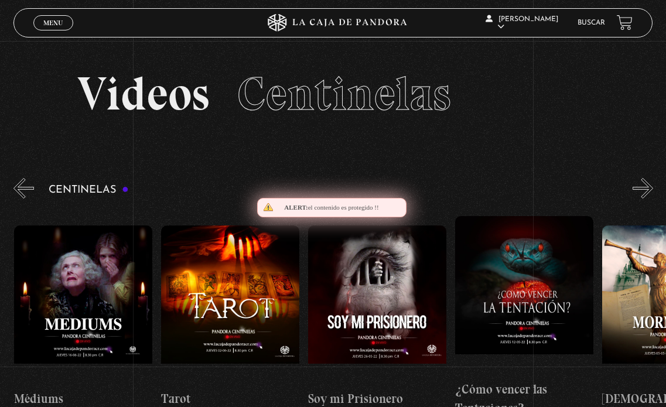
click at [644, 186] on button "»" at bounding box center [642, 188] width 20 height 20
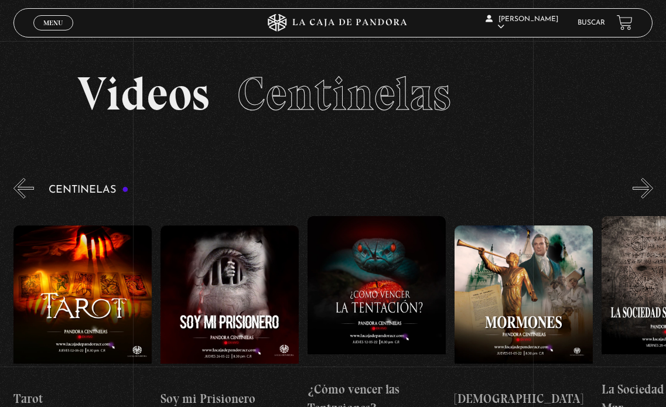
click at [644, 186] on button "»" at bounding box center [642, 188] width 20 height 20
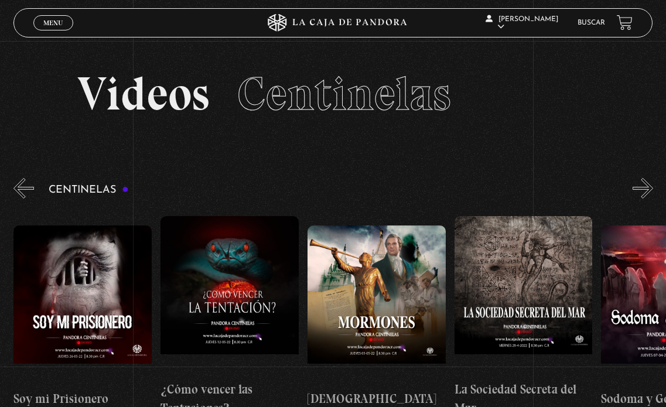
click at [644, 186] on button "»" at bounding box center [642, 188] width 20 height 20
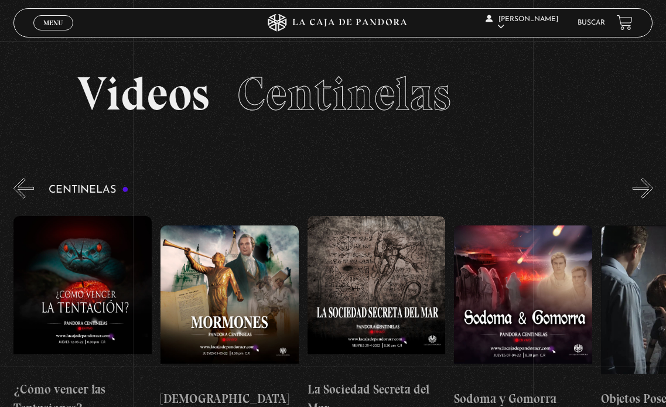
click at [644, 186] on button "»" at bounding box center [642, 188] width 20 height 20
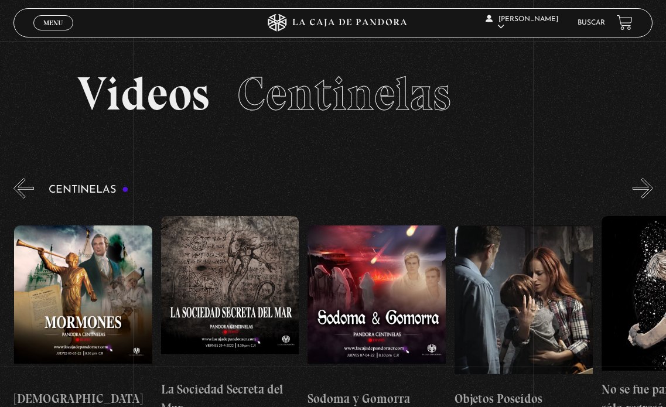
click at [644, 186] on button "»" at bounding box center [642, 188] width 20 height 20
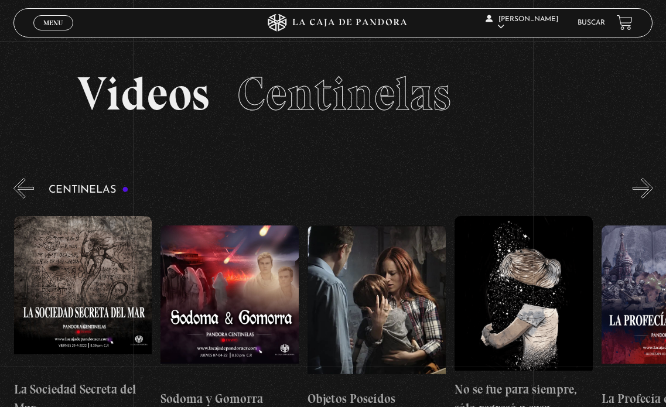
click at [644, 186] on button "»" at bounding box center [642, 188] width 20 height 20
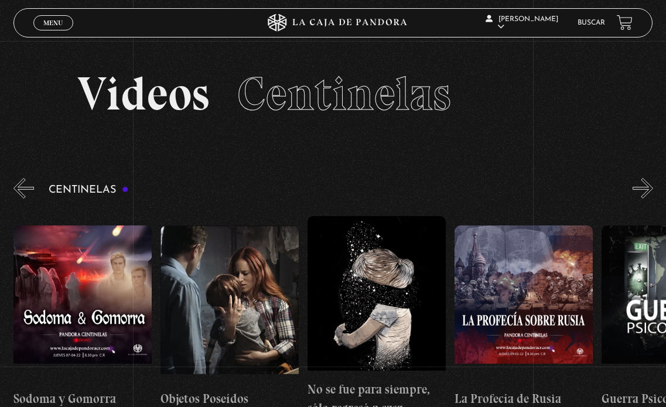
scroll to position [0, 9844]
click at [644, 186] on button "»" at bounding box center [642, 188] width 20 height 20
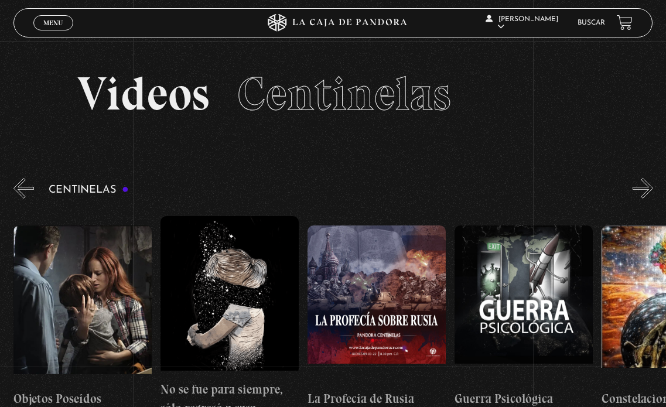
click at [644, 186] on button "»" at bounding box center [642, 188] width 20 height 20
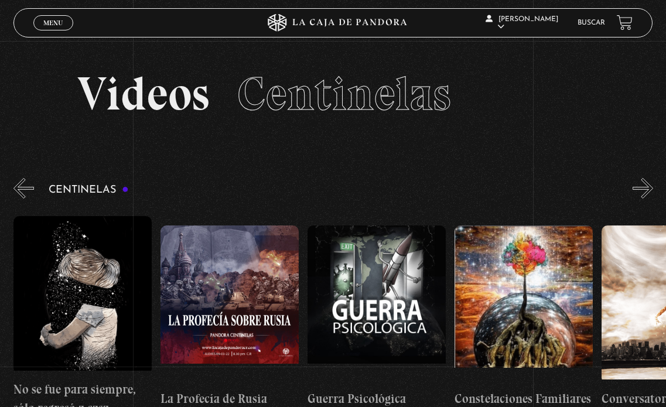
click at [644, 186] on button "»" at bounding box center [642, 188] width 20 height 20
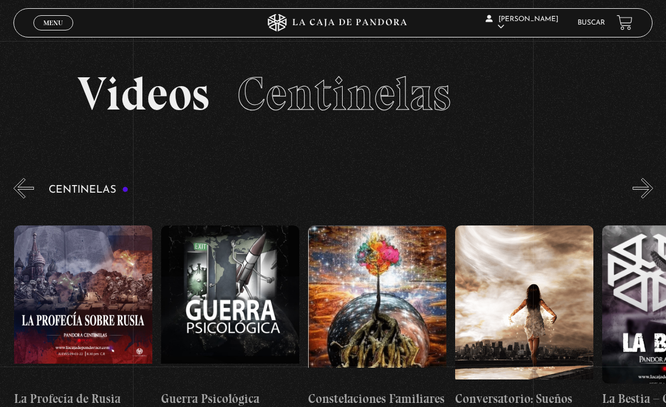
scroll to position [0, 10285]
click at [644, 186] on button "»" at bounding box center [642, 188] width 20 height 20
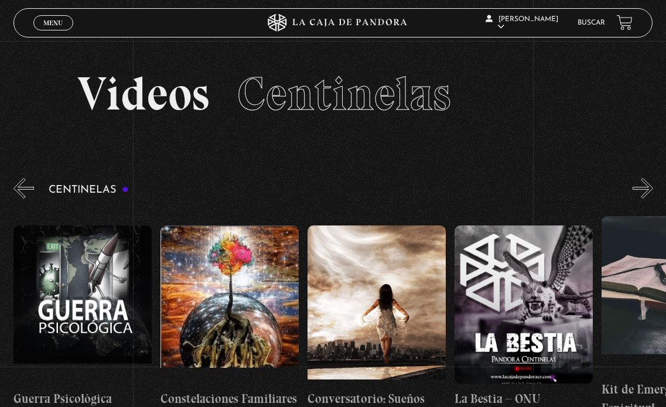
click at [644, 186] on button "»" at bounding box center [642, 188] width 20 height 20
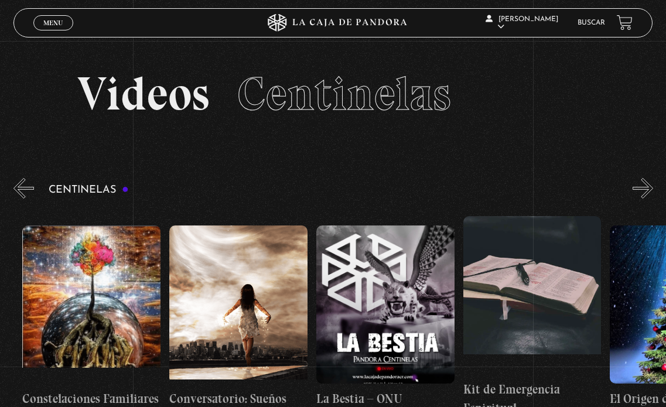
scroll to position [0, 10579]
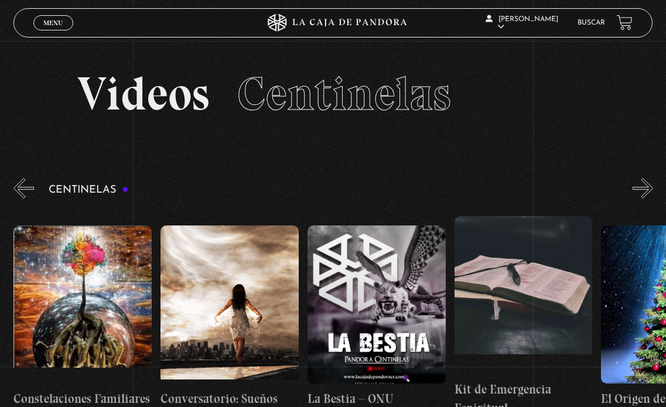
click at [644, 194] on button "»" at bounding box center [642, 188] width 20 height 20
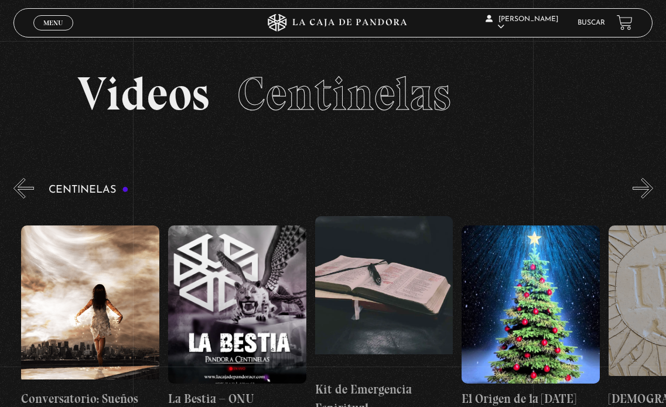
click at [644, 194] on button "»" at bounding box center [642, 188] width 20 height 20
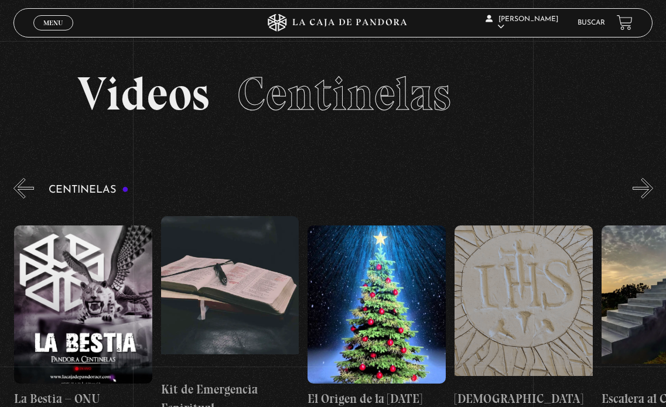
click at [644, 194] on button "»" at bounding box center [642, 188] width 20 height 20
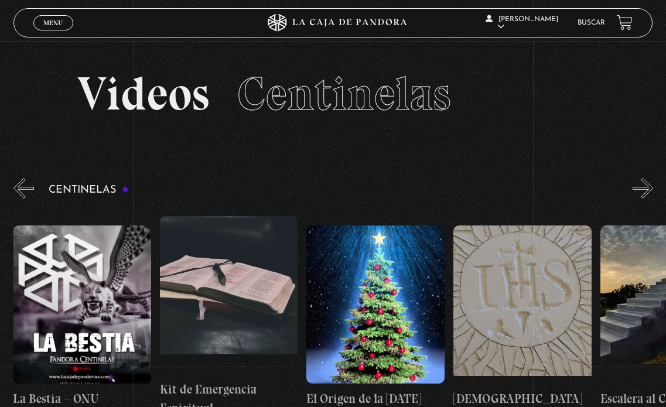
click at [644, 194] on button "»" at bounding box center [642, 188] width 20 height 20
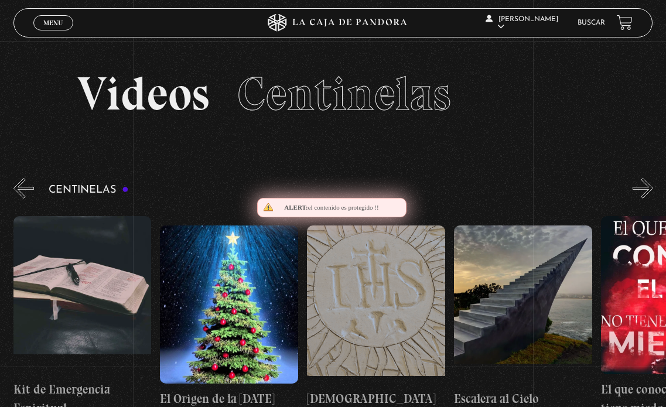
click at [653, 196] on button "»" at bounding box center [642, 188] width 20 height 20
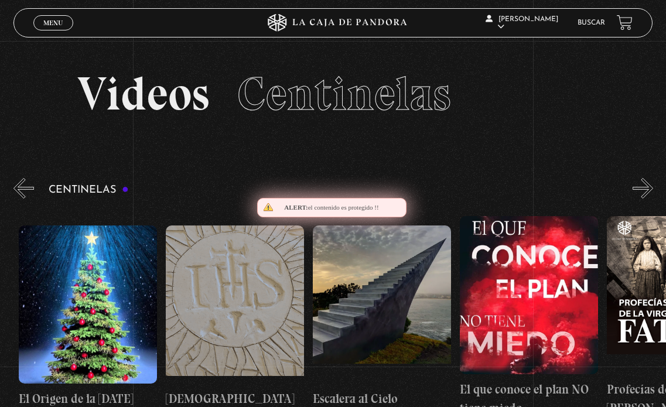
click at [653, 196] on button "»" at bounding box center [642, 188] width 20 height 20
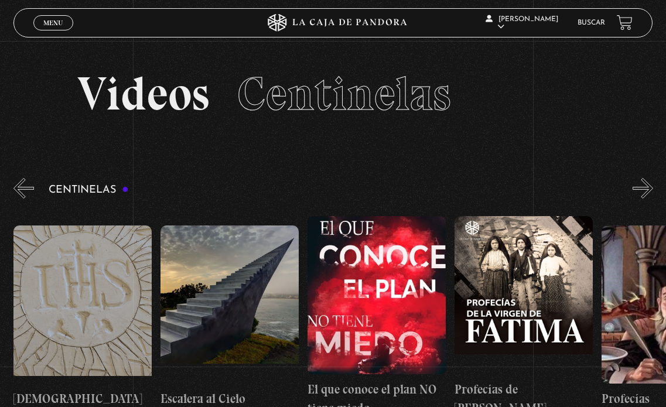
click at [653, 196] on button "»" at bounding box center [642, 188] width 20 height 20
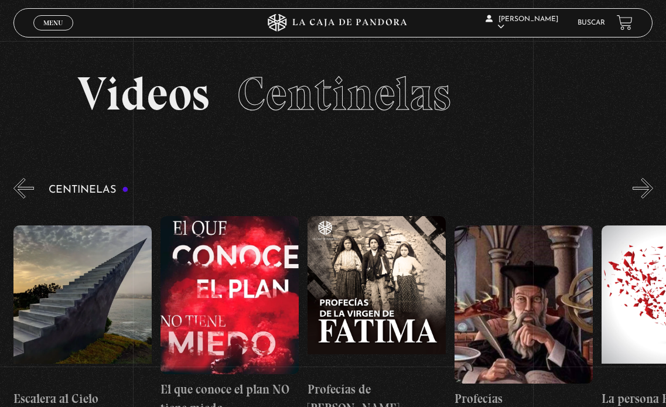
click at [653, 195] on button "»" at bounding box center [642, 188] width 20 height 20
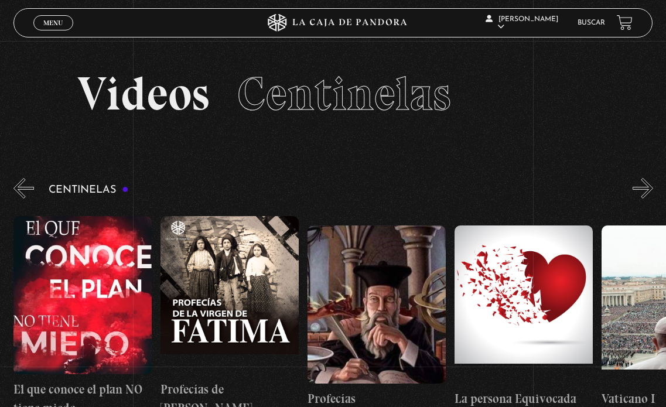
click at [653, 195] on button "»" at bounding box center [642, 188] width 20 height 20
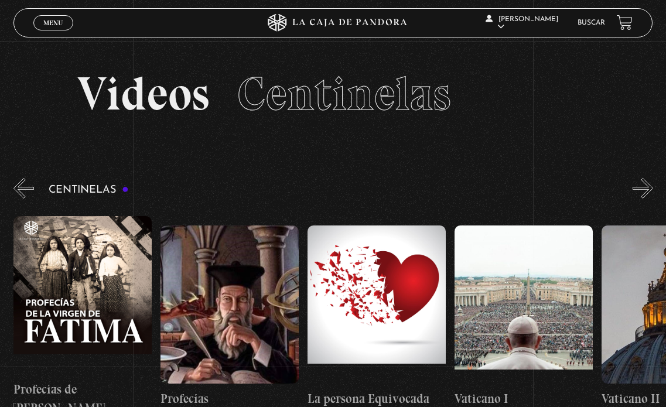
click at [653, 195] on button "»" at bounding box center [642, 188] width 20 height 20
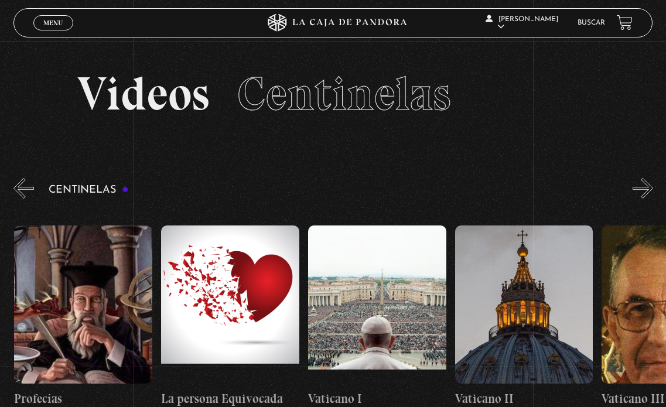
scroll to position [0, 11901]
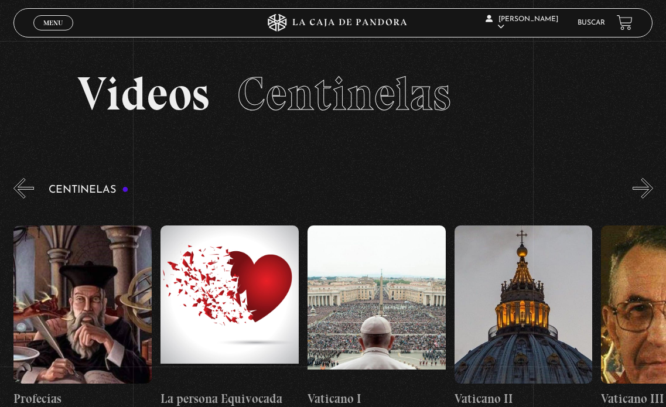
click at [653, 195] on button "»" at bounding box center [642, 188] width 20 height 20
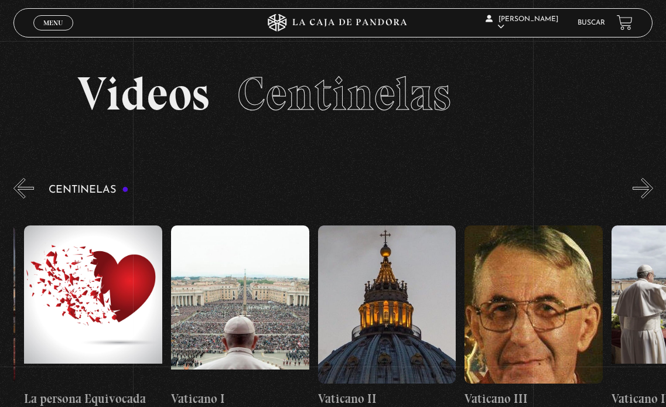
click at [653, 195] on button "»" at bounding box center [642, 188] width 20 height 20
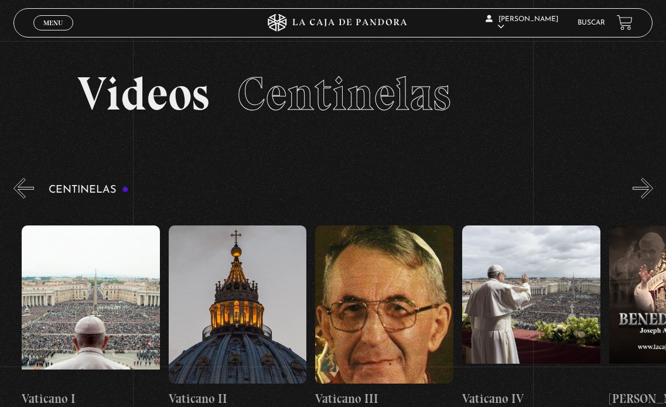
click at [653, 195] on button "»" at bounding box center [642, 188] width 20 height 20
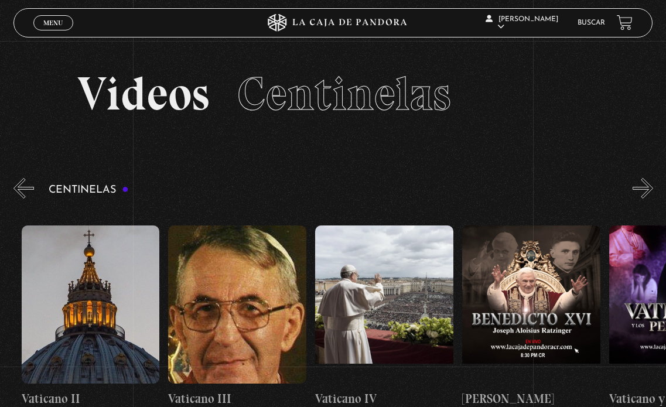
click at [653, 195] on button "»" at bounding box center [642, 188] width 20 height 20
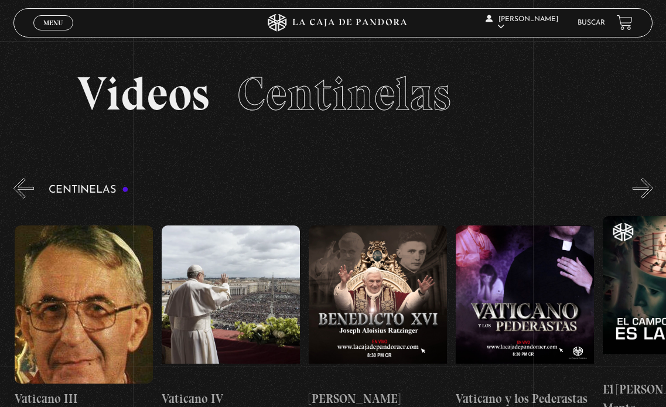
click at [653, 195] on button "»" at bounding box center [642, 188] width 20 height 20
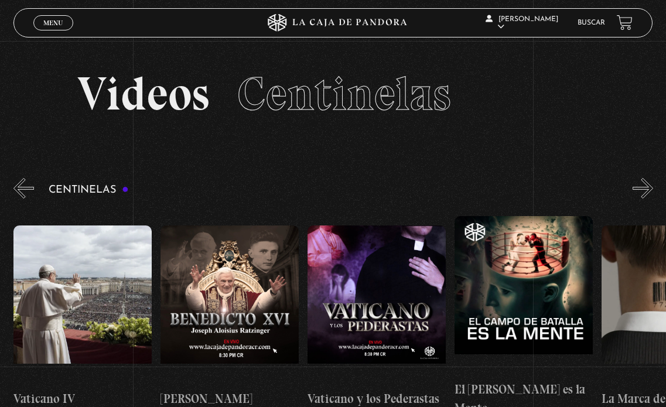
click at [653, 195] on button "»" at bounding box center [642, 188] width 20 height 20
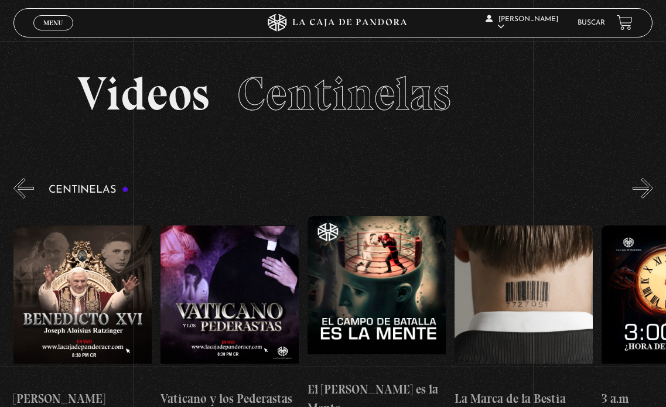
click at [653, 195] on button "»" at bounding box center [642, 188] width 20 height 20
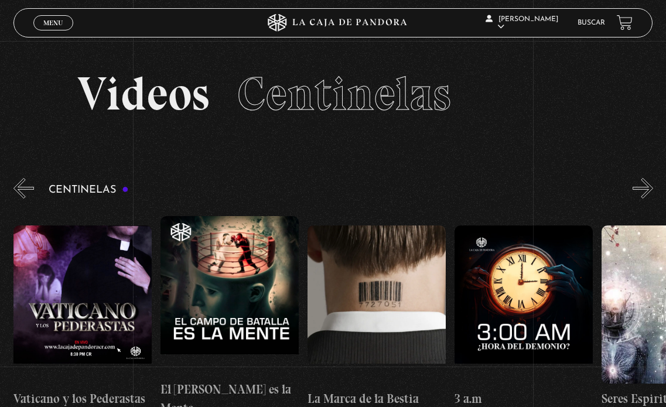
click at [653, 195] on button "»" at bounding box center [642, 188] width 20 height 20
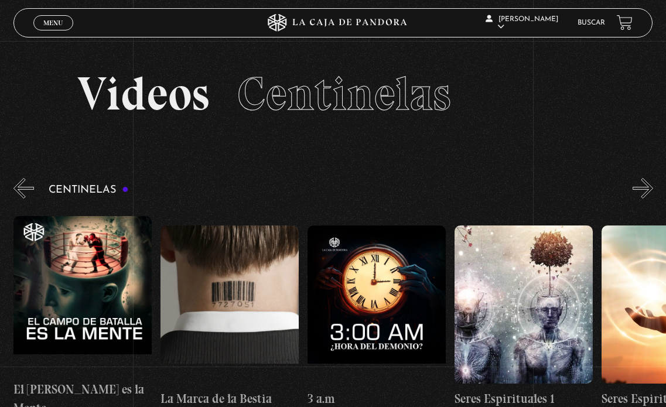
click at [653, 195] on button "»" at bounding box center [642, 188] width 20 height 20
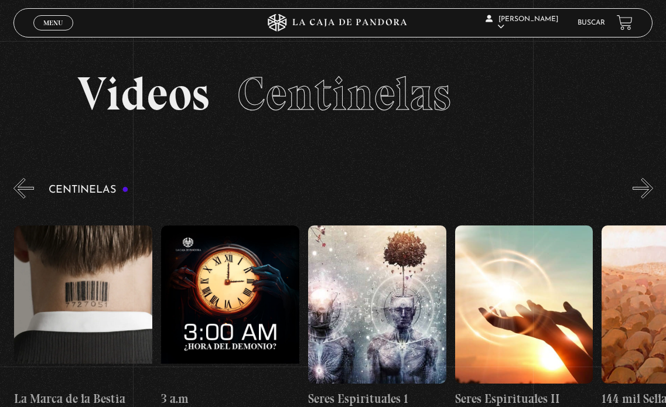
click at [653, 195] on button "»" at bounding box center [642, 188] width 20 height 20
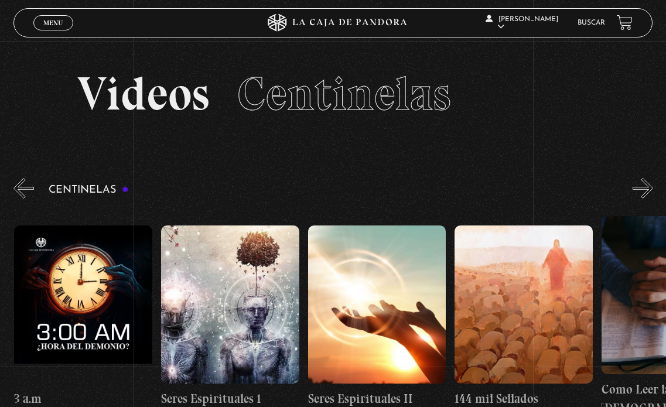
click at [653, 195] on button "»" at bounding box center [642, 188] width 20 height 20
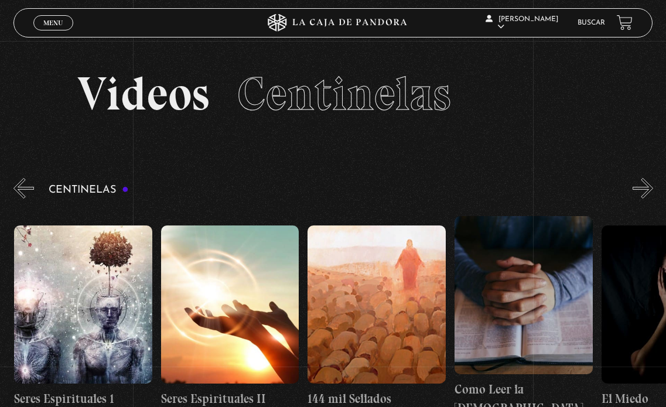
click at [653, 195] on button "»" at bounding box center [642, 188] width 20 height 20
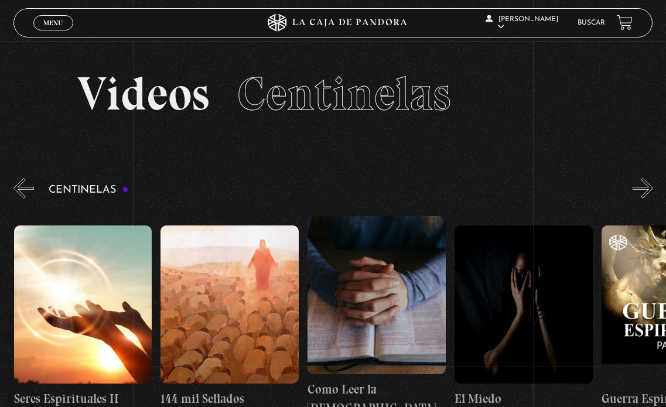
click at [653, 195] on button "»" at bounding box center [642, 188] width 20 height 20
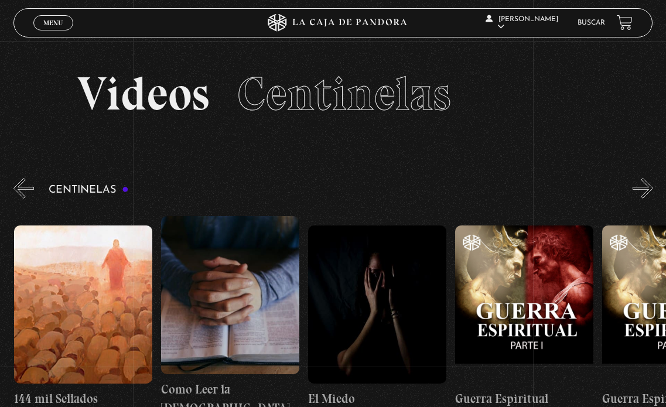
click at [653, 195] on button "»" at bounding box center [642, 188] width 20 height 20
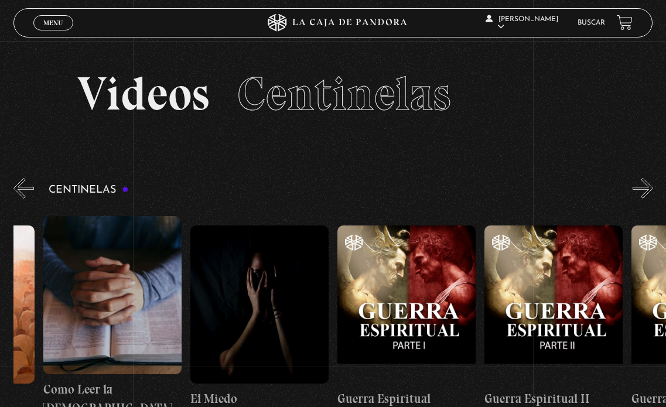
click at [653, 195] on button "»" at bounding box center [642, 188] width 20 height 20
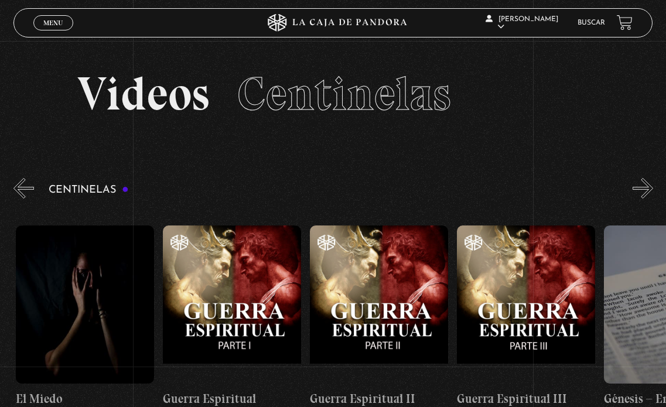
click at [653, 195] on button "»" at bounding box center [642, 188] width 20 height 20
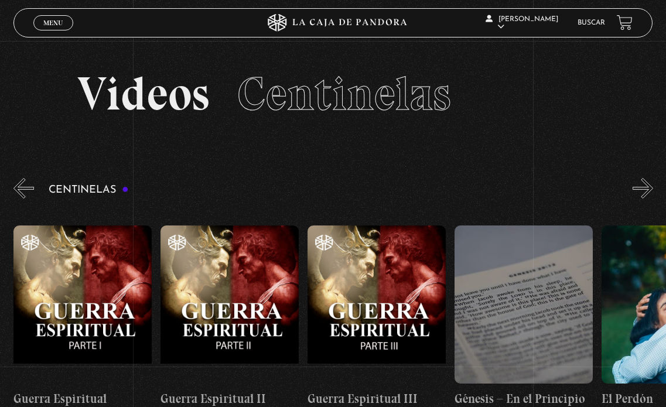
click at [653, 195] on button "»" at bounding box center [642, 188] width 20 height 20
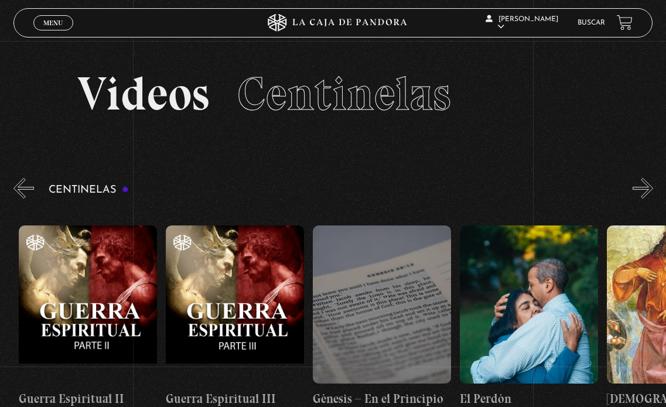
click at [653, 195] on button "»" at bounding box center [642, 188] width 20 height 20
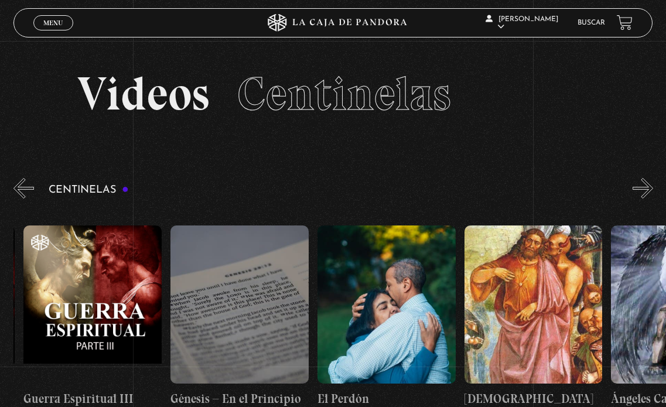
click at [653, 195] on button "»" at bounding box center [642, 188] width 20 height 20
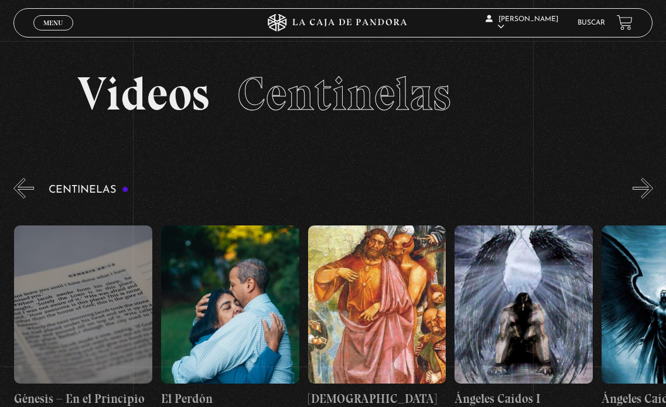
click at [653, 195] on button "»" at bounding box center [642, 188] width 20 height 20
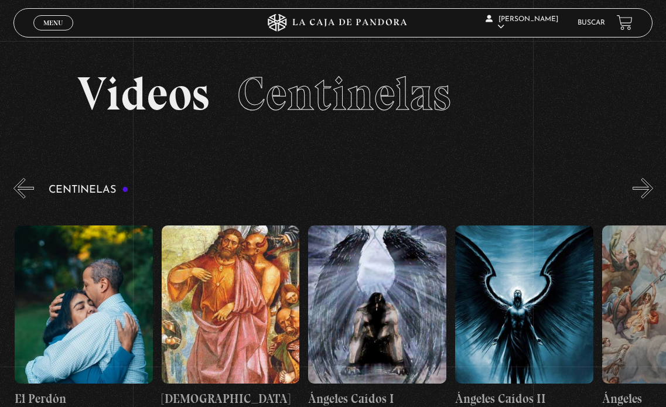
click at [653, 195] on button "»" at bounding box center [642, 188] width 20 height 20
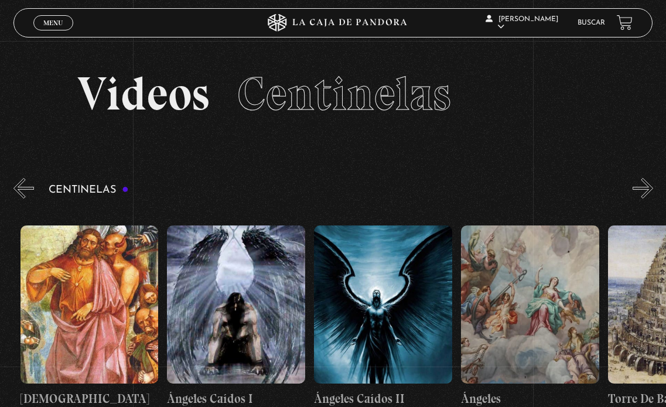
click at [653, 195] on button "»" at bounding box center [642, 188] width 20 height 20
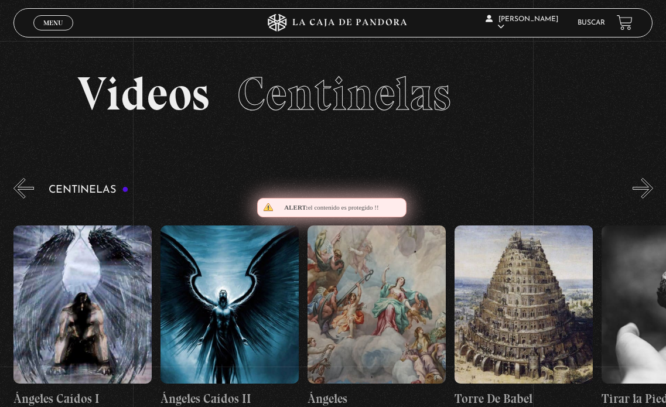
click at [653, 195] on button "»" at bounding box center [642, 188] width 20 height 20
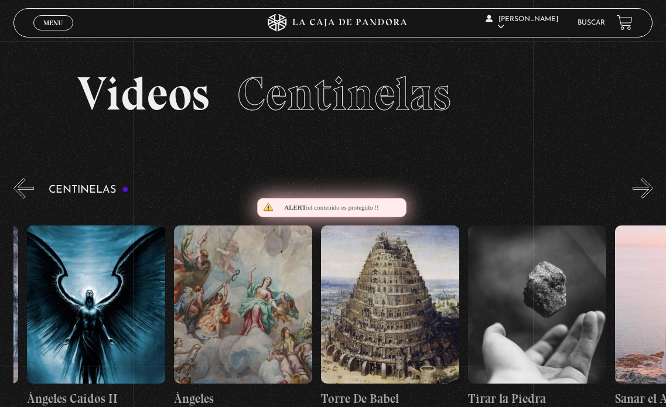
click at [653, 195] on button "»" at bounding box center [642, 188] width 20 height 20
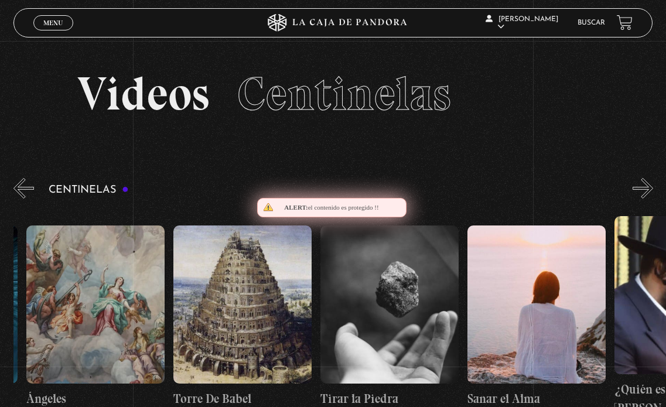
click at [653, 195] on button "»" at bounding box center [642, 188] width 20 height 20
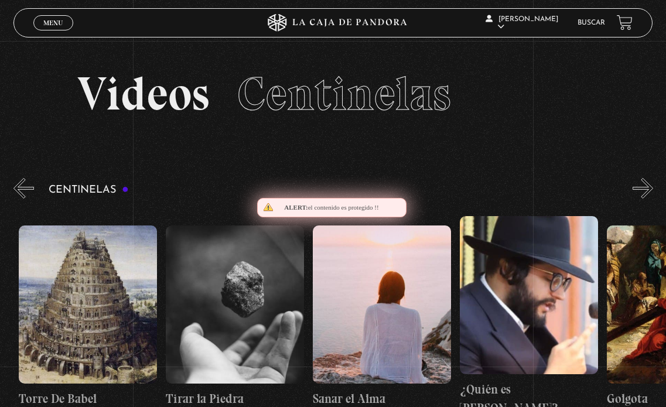
click at [653, 195] on button "»" at bounding box center [642, 188] width 20 height 20
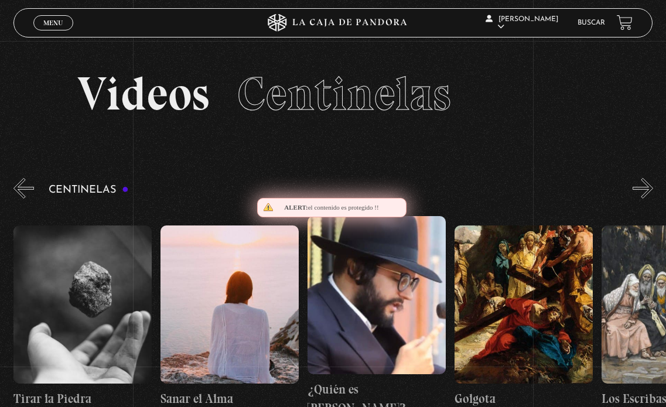
click at [653, 195] on button "»" at bounding box center [642, 188] width 20 height 20
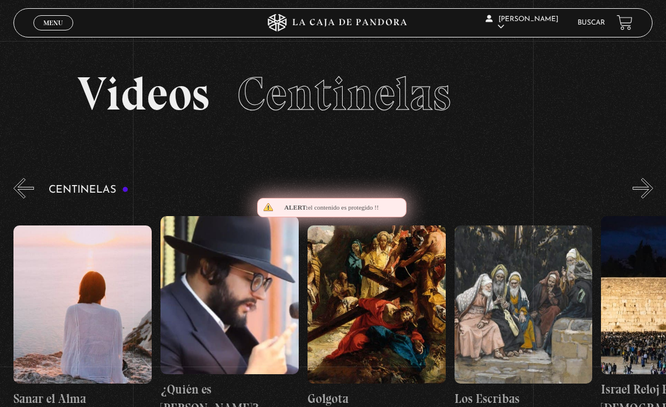
click at [653, 195] on button "»" at bounding box center [642, 188] width 20 height 20
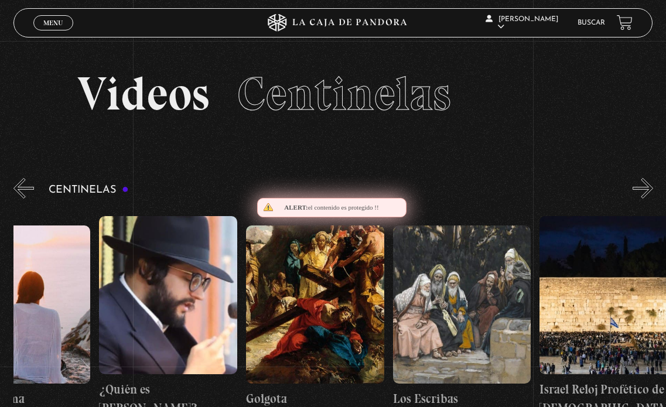
click at [653, 195] on button "»" at bounding box center [642, 188] width 20 height 20
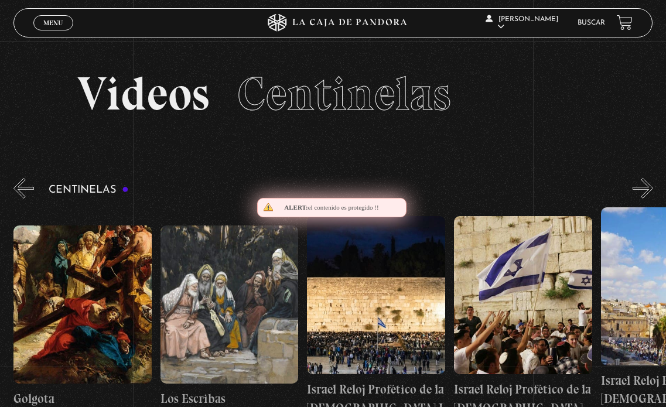
click at [653, 195] on button "»" at bounding box center [642, 188] width 20 height 20
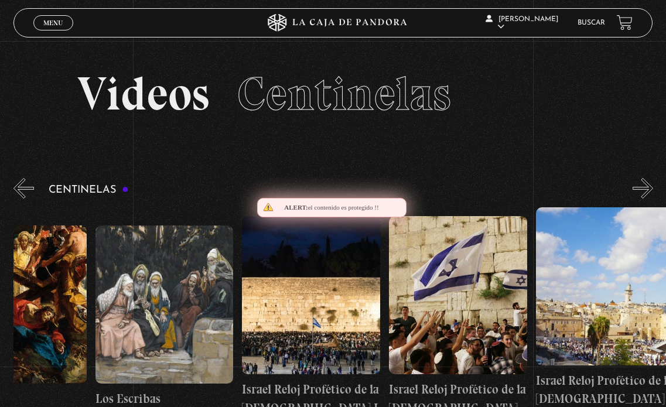
scroll to position [0, 16235]
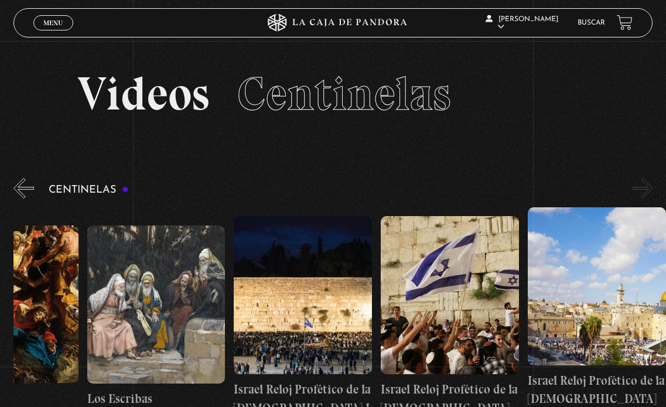
click at [305, 269] on figure at bounding box center [303, 295] width 138 height 158
click at [289, 299] on figure at bounding box center [303, 295] width 138 height 158
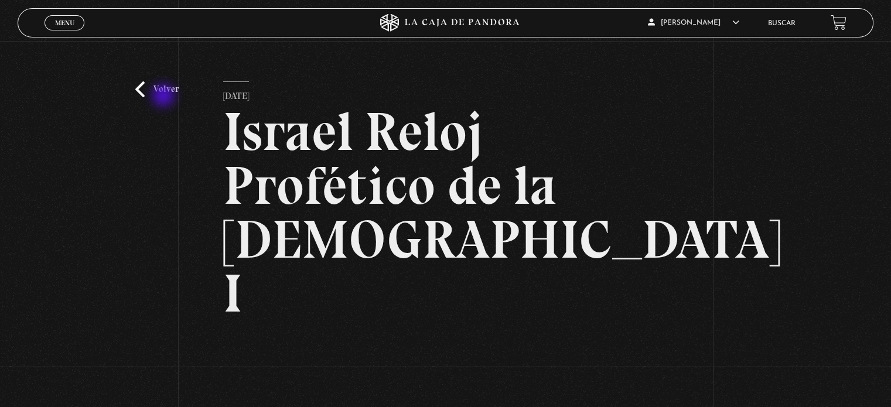
click at [165, 95] on link "Volver" at bounding box center [156, 89] width 43 height 16
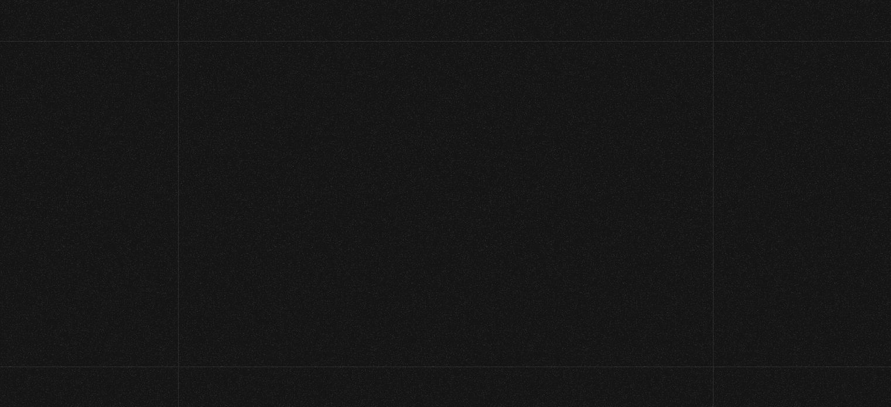
scroll to position [13, 9]
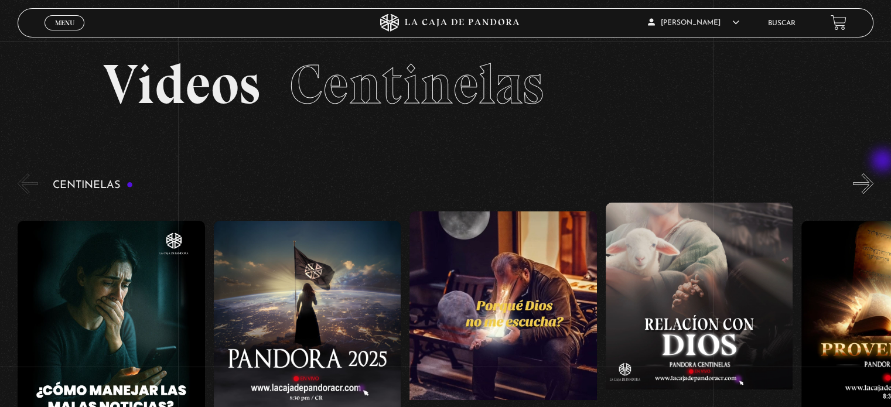
drag, startPoint x: 884, startPoint y: 162, endPoint x: 873, endPoint y: 171, distance: 14.5
click at [884, 162] on section "Videos Centinelas" at bounding box center [445, 99] width 891 height 143
click at [869, 173] on button "»" at bounding box center [863, 183] width 20 height 20
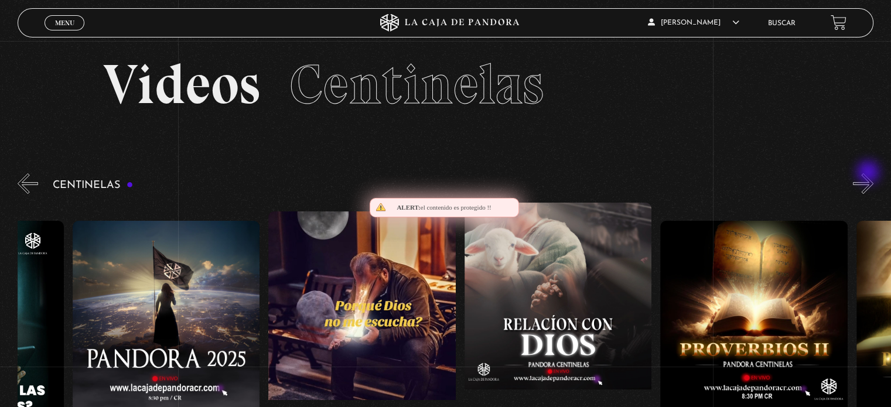
click at [869, 173] on button "»" at bounding box center [863, 183] width 20 height 20
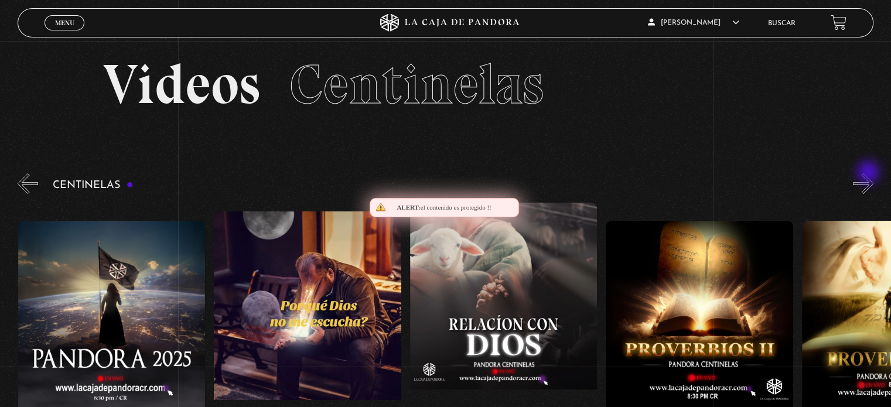
click at [869, 173] on button "»" at bounding box center [863, 183] width 20 height 20
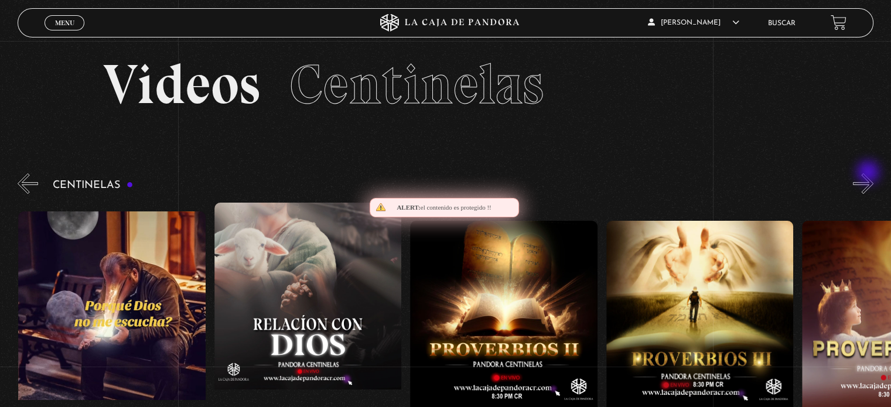
click at [869, 173] on button "»" at bounding box center [863, 183] width 20 height 20
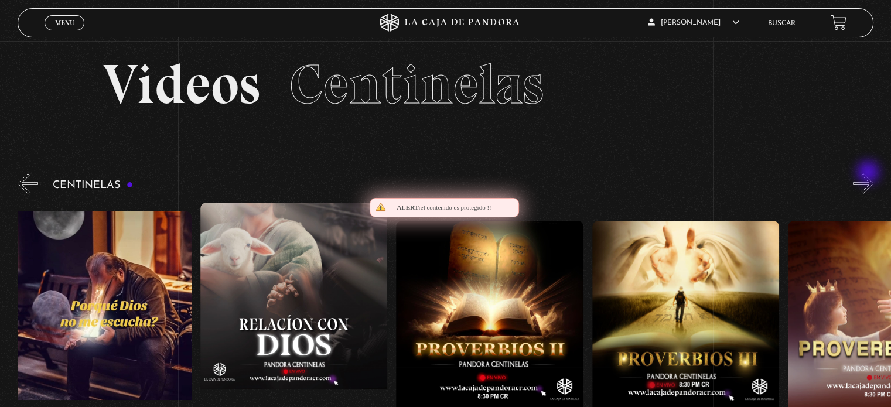
click at [869, 173] on button "»" at bounding box center [863, 183] width 20 height 20
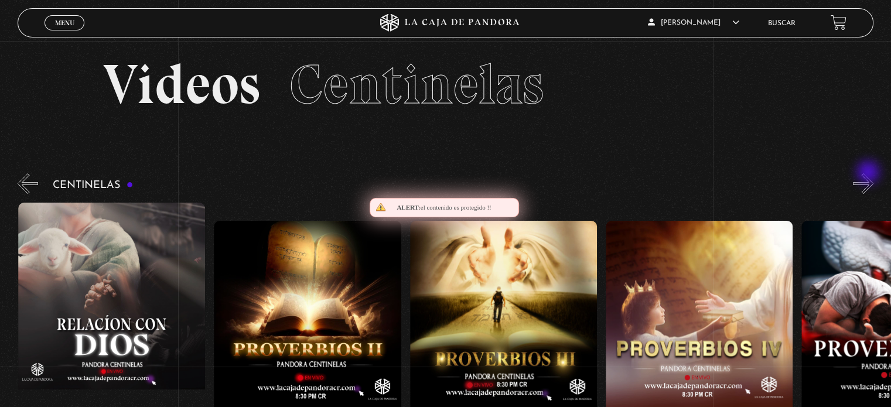
click at [869, 173] on button "»" at bounding box center [863, 183] width 20 height 20
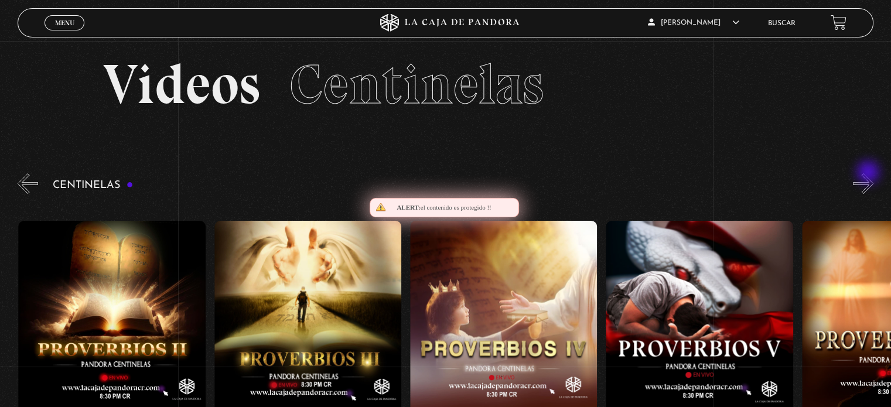
click at [869, 173] on button "»" at bounding box center [863, 183] width 20 height 20
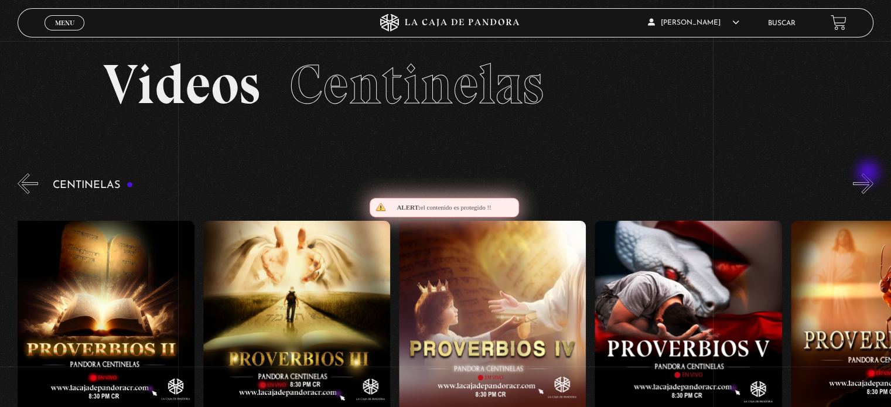
click at [869, 173] on button "»" at bounding box center [863, 183] width 20 height 20
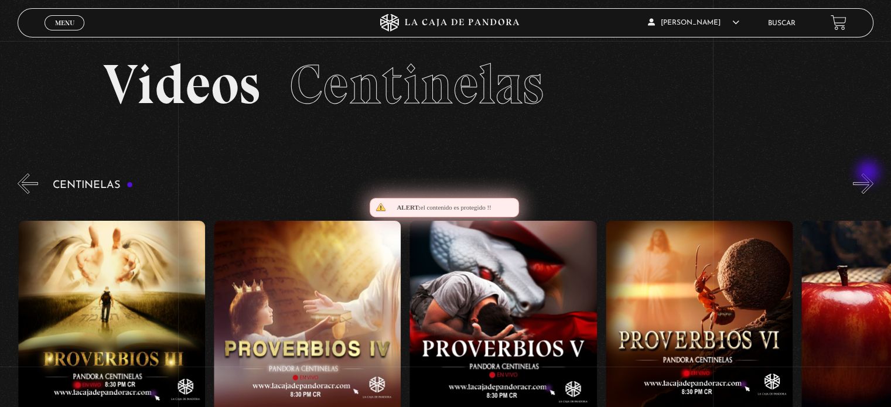
click at [869, 173] on button "»" at bounding box center [863, 183] width 20 height 20
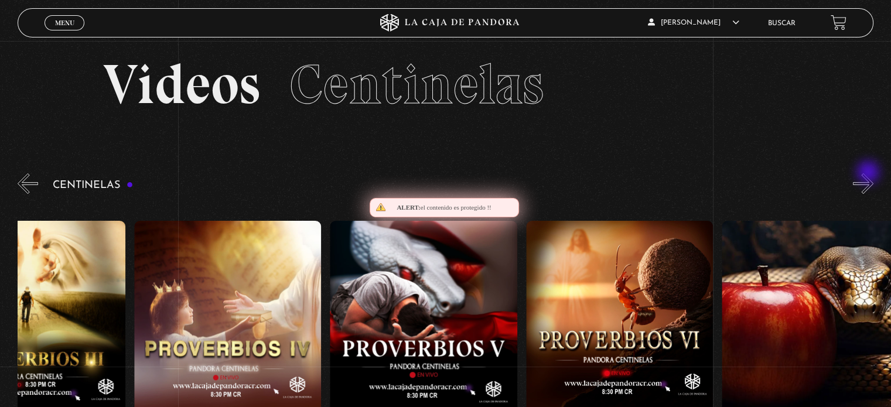
click at [869, 173] on button "»" at bounding box center [863, 183] width 20 height 20
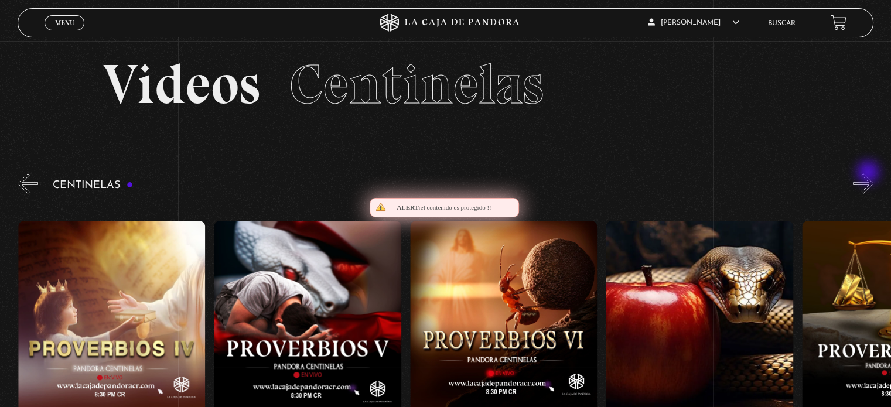
click at [869, 173] on button "»" at bounding box center [863, 183] width 20 height 20
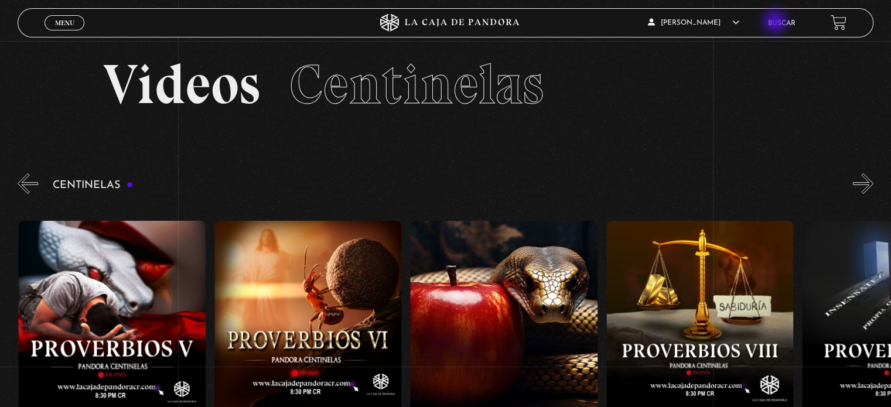
drag, startPoint x: 776, startPoint y: 23, endPoint x: 779, endPoint y: 30, distance: 7.6
click at [776, 24] on link "Buscar" at bounding box center [782, 23] width 28 height 7
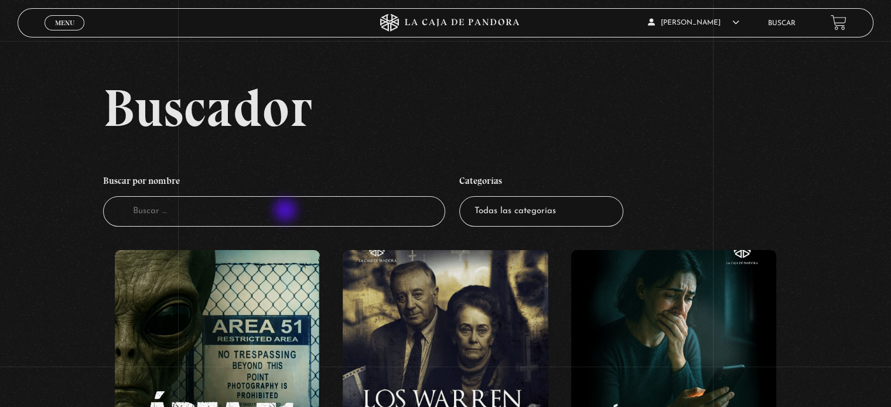
click at [286, 211] on input "Buscador" at bounding box center [274, 211] width 342 height 31
type input "profetico"
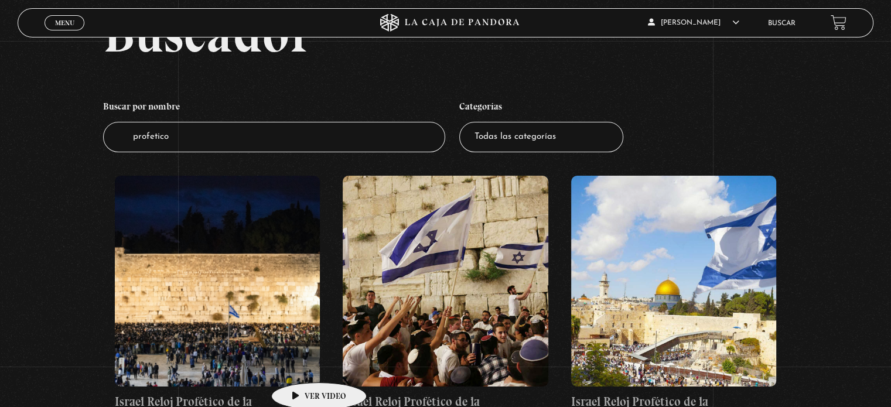
scroll to position [234, 0]
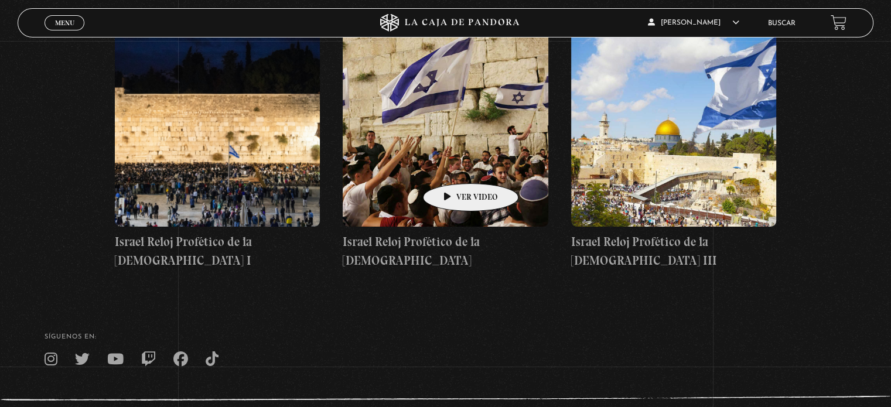
click at [452, 164] on figure at bounding box center [445, 121] width 205 height 211
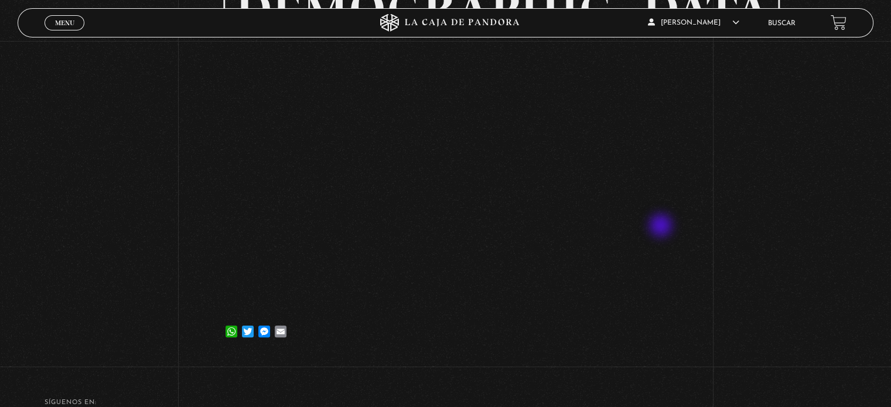
scroll to position [234, 0]
